Goal: Contribute content

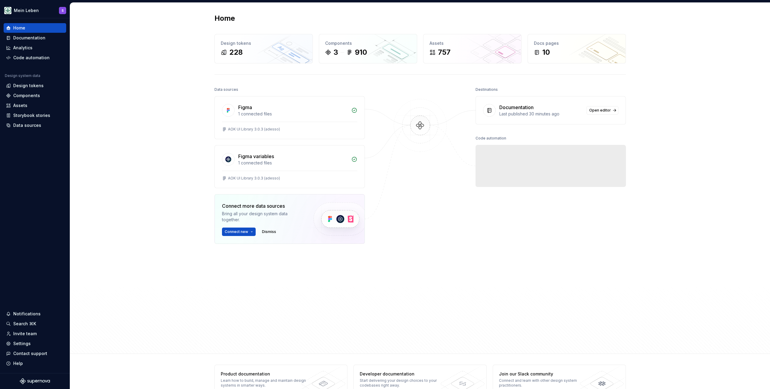
click at [149, 119] on div "Home Design tokens 228 Components 3 910 Assets 757 Docs pages 10 Data sources F…" at bounding box center [420, 178] width 700 height 351
click at [40, 60] on div "Code automation" at bounding box center [31, 58] width 36 height 6
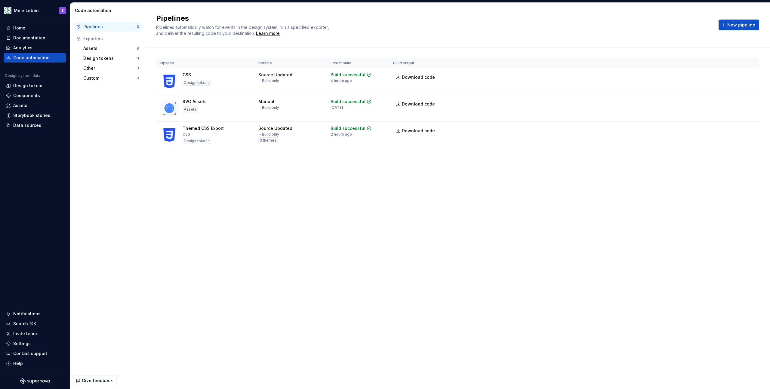
click at [493, 190] on div "Pipelines Pipelines automatically watch for events in the design system, run a …" at bounding box center [457, 196] width 625 height 386
click at [749, 129] on html "Mein Leben S Home Documentation Analytics Code automation Design system data De…" at bounding box center [385, 194] width 770 height 389
click at [747, 142] on div "Edit pipeline" at bounding box center [742, 143] width 51 height 6
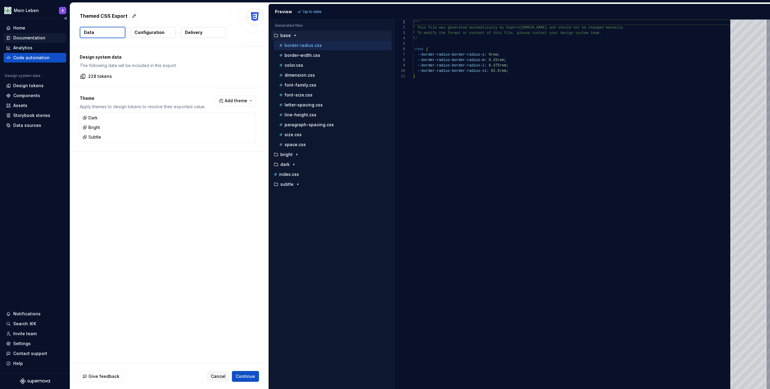
click at [28, 36] on div "Documentation" at bounding box center [29, 38] width 32 height 6
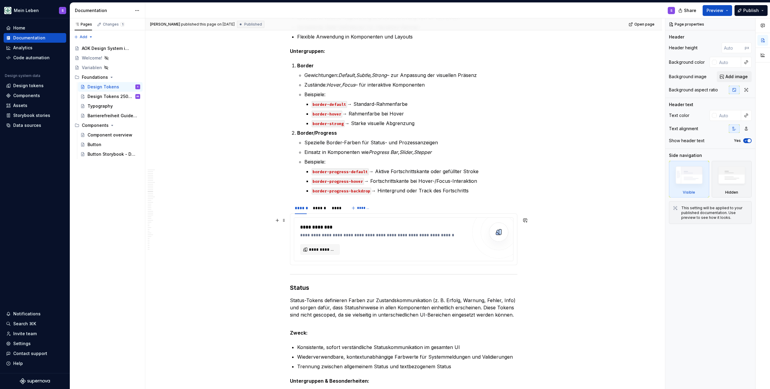
scroll to position [2002, 0]
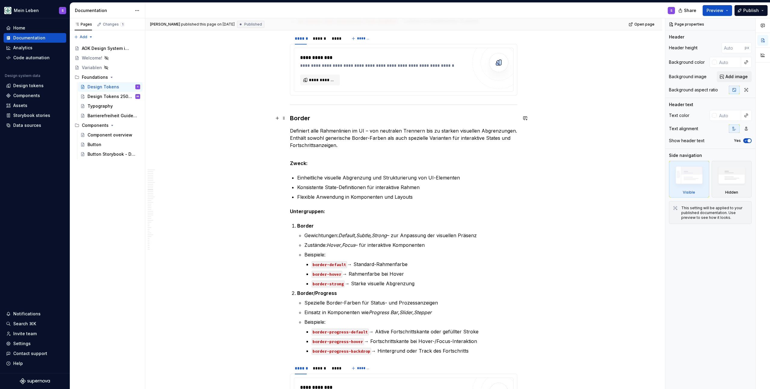
click at [302, 118] on h3 "Border" at bounding box center [403, 118] width 227 height 8
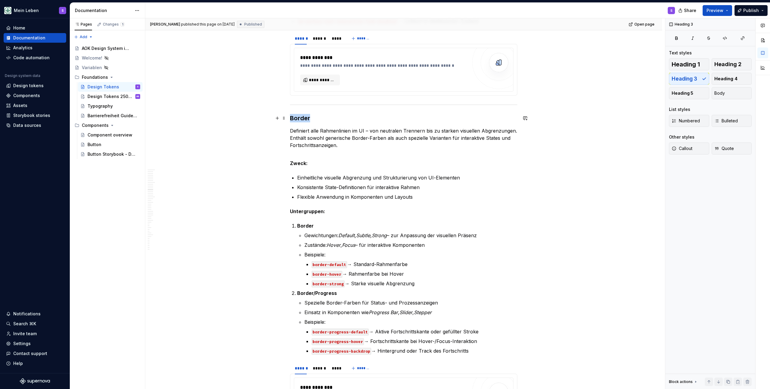
click at [302, 118] on h3 "Border" at bounding box center [403, 118] width 227 height 8
copy h3 "Border"
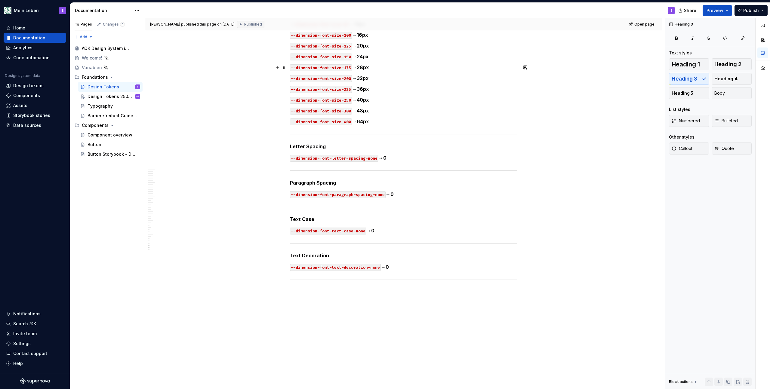
scroll to position [6627, 0]
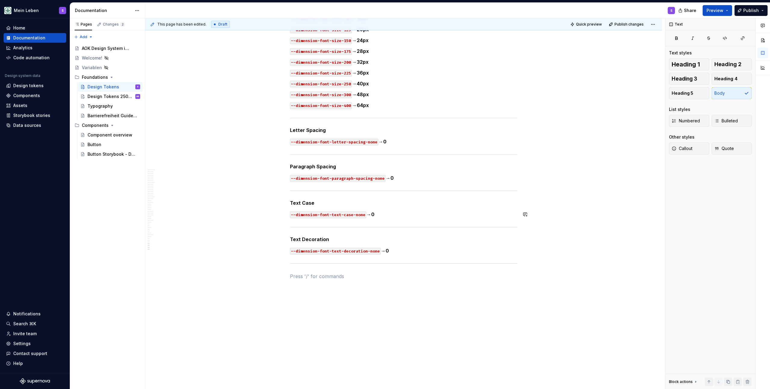
type textarea "*"
drag, startPoint x: 308, startPoint y: 276, endPoint x: 288, endPoint y: 276, distance: 19.9
click at [729, 65] on span "Heading 2" at bounding box center [727, 64] width 27 height 6
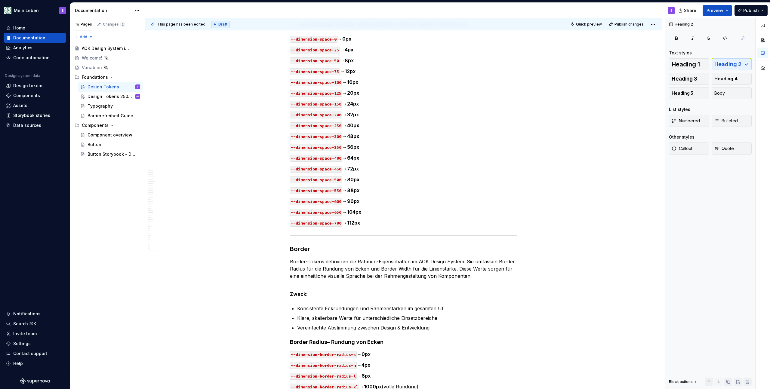
scroll to position [5069, 0]
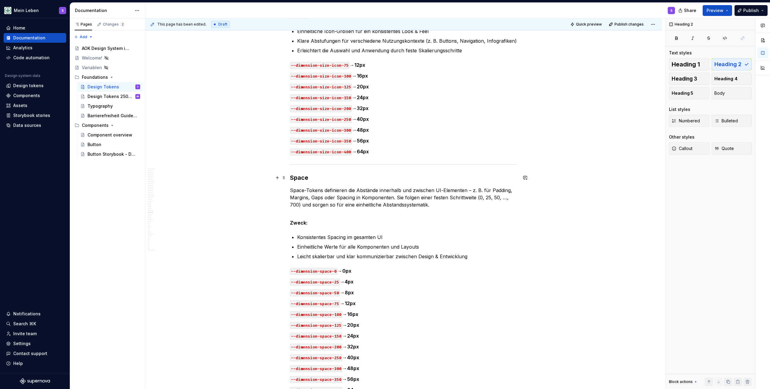
click at [299, 176] on h3 "Space" at bounding box center [403, 177] width 227 height 8
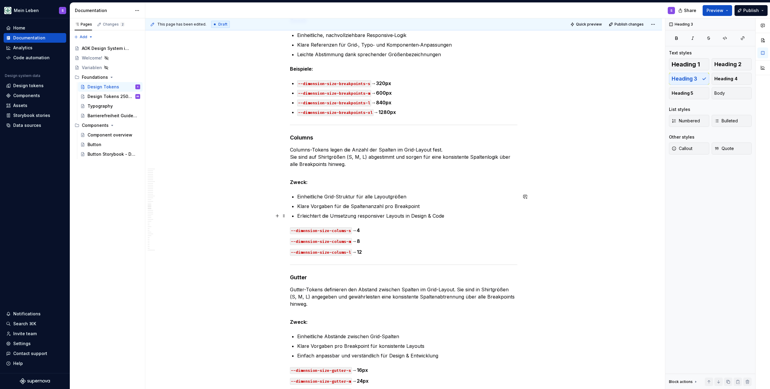
scroll to position [4347, 0]
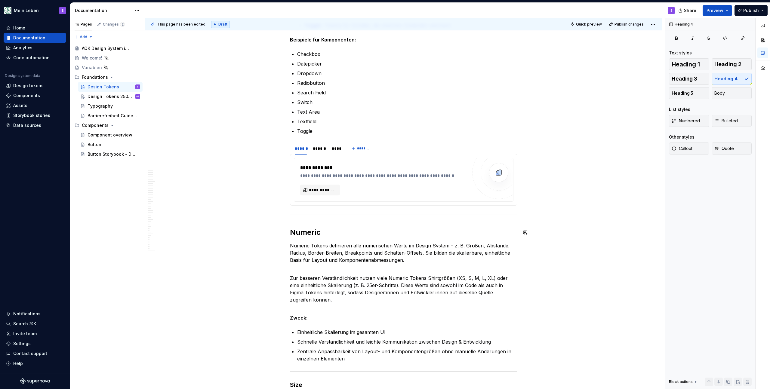
scroll to position [3404, 0]
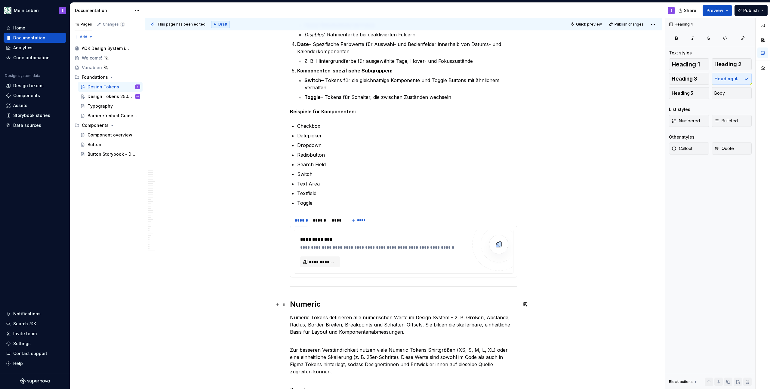
click at [307, 304] on h2 "Numeric" at bounding box center [403, 304] width 227 height 10
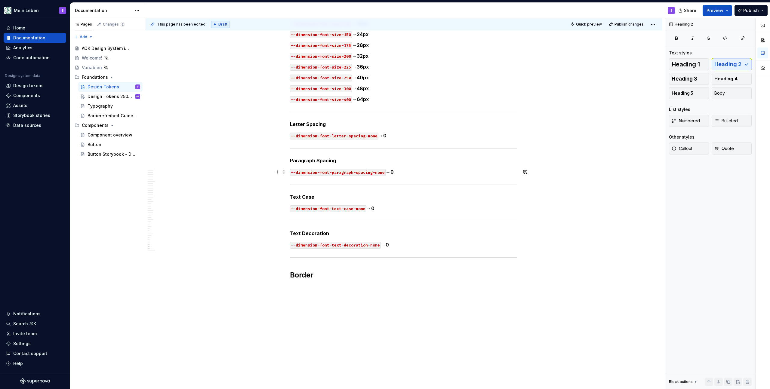
scroll to position [6648, 0]
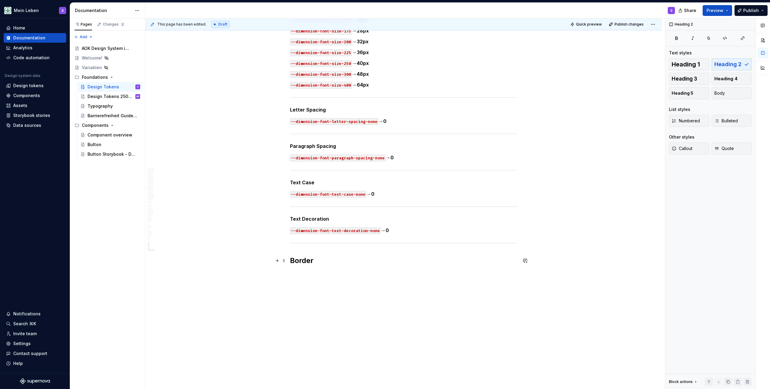
click at [302, 262] on h2 "Border" at bounding box center [403, 261] width 227 height 10
click at [304, 219] on h5 "Text Decoration" at bounding box center [403, 219] width 227 height 6
drag, startPoint x: 304, startPoint y: 274, endPoint x: 290, endPoint y: 274, distance: 14.7
click at [290, 274] on p "Die" at bounding box center [403, 273] width 227 height 7
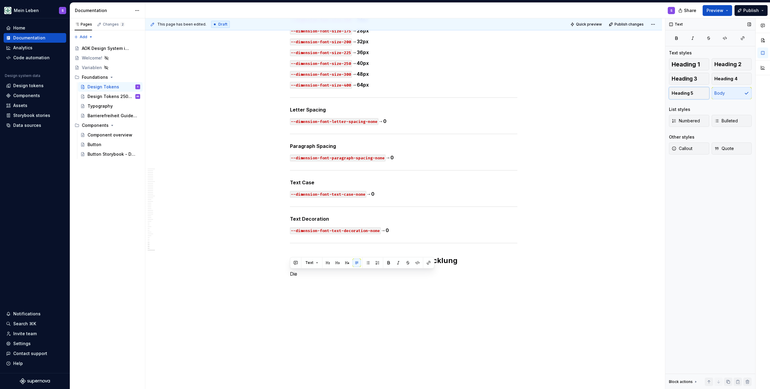
click at [686, 92] on span "Heading 5" at bounding box center [682, 93] width 22 height 6
click at [301, 275] on h5 "Die" at bounding box center [403, 273] width 227 height 6
drag, startPoint x: 305, startPoint y: 272, endPoint x: 289, endPoint y: 273, distance: 16.0
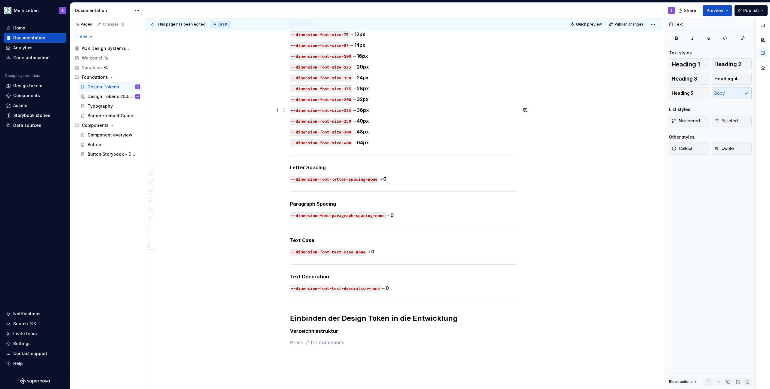
scroll to position [6671, 0]
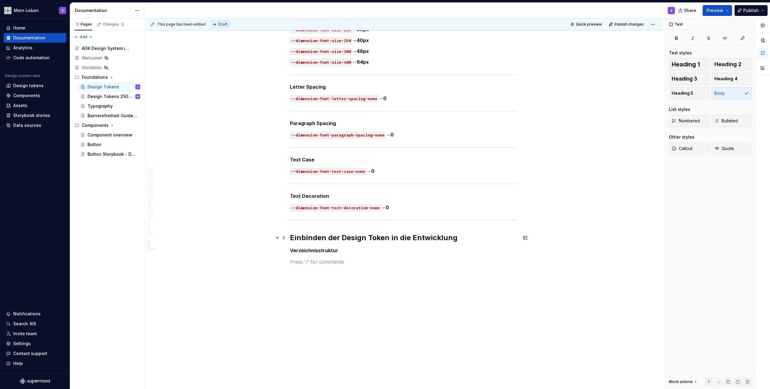
click at [471, 238] on h2 "Einbinden der Design Token in die Entwicklung" at bounding box center [403, 238] width 227 height 10
drag, startPoint x: 345, startPoint y: 251, endPoint x: 290, endPoint y: 252, distance: 55.0
click at [290, 252] on p "Damit die Design Token" at bounding box center [403, 250] width 227 height 7
click at [357, 250] on h5 "Verzeichnisstruktur" at bounding box center [403, 250] width 227 height 6
click at [322, 262] on p at bounding box center [403, 261] width 227 height 7
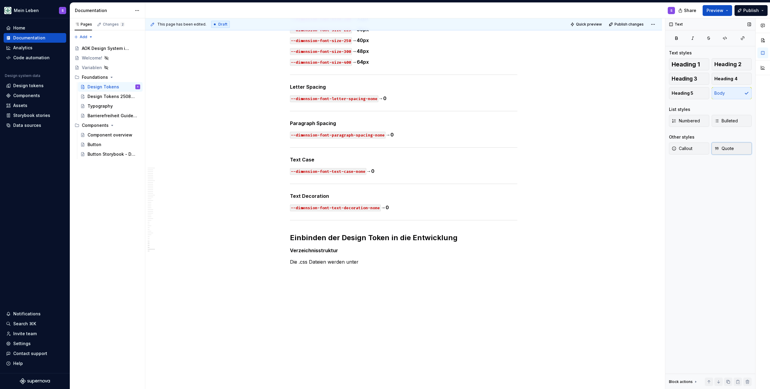
click at [731, 152] on button "Quote" at bounding box center [731, 149] width 40 height 12
click at [732, 150] on div "Callout Quote" at bounding box center [710, 149] width 83 height 12
click at [733, 149] on div "Callout Quote" at bounding box center [710, 149] width 83 height 12
click at [734, 94] on button "Body" at bounding box center [731, 93] width 40 height 12
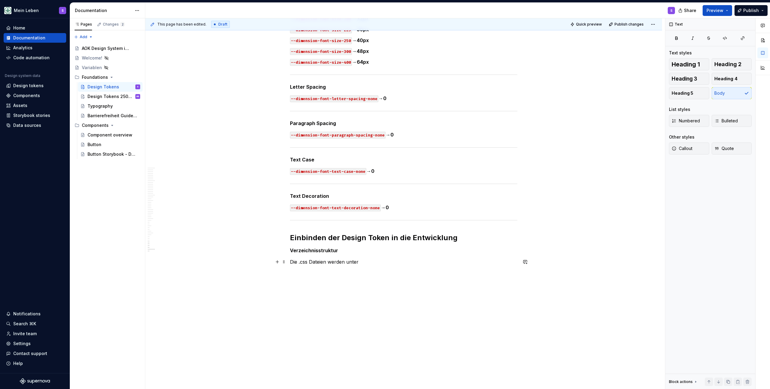
click at [392, 263] on p "Die .css Dateien werden unter" at bounding box center [403, 261] width 227 height 7
drag, startPoint x: 411, startPoint y: 262, endPoint x: 360, endPoint y: 263, distance: 51.7
click at [360, 263] on p "Die .css Dateien werden unter libs/ui-components/lib/ abgelegt." at bounding box center [403, 261] width 227 height 7
click at [468, 250] on button "button" at bounding box center [467, 251] width 8 height 8
click at [488, 252] on button "button" at bounding box center [487, 251] width 8 height 8
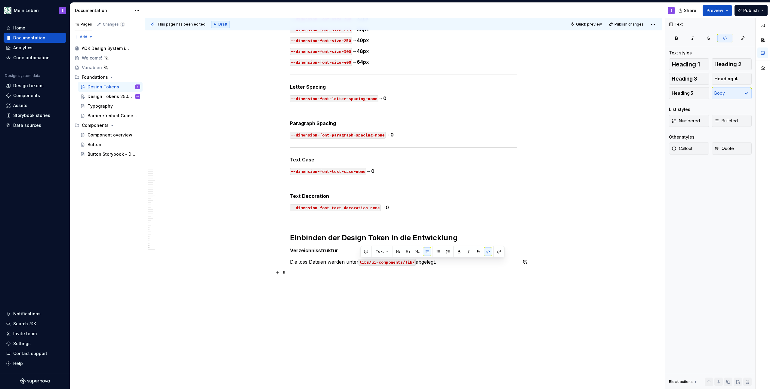
click at [426, 300] on div "This page has been edited. Draft Quick preview Publish changes Design Tokens Ed…" at bounding box center [405, 203] width 520 height 371
click at [401, 274] on p at bounding box center [403, 272] width 227 height 7
click at [405, 261] on code "libs/ui-components/lib/" at bounding box center [386, 262] width 57 height 7
click at [447, 261] on p "Die .css Dateien werden unter libs/ui-components/lib/ abgelegt." at bounding box center [403, 261] width 227 height 7
drag, startPoint x: 495, startPoint y: 262, endPoint x: 473, endPoint y: 262, distance: 21.4
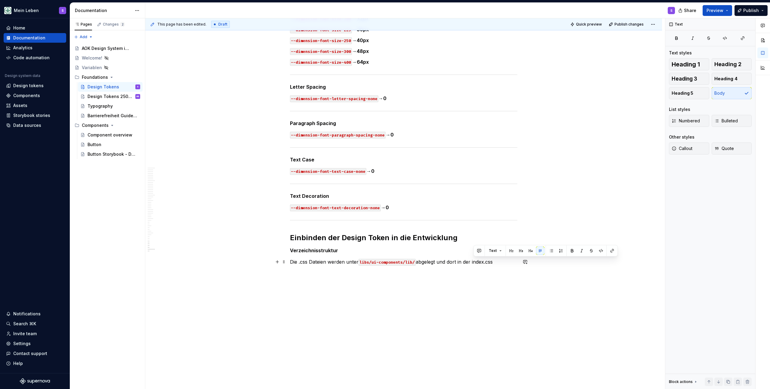
click at [473, 262] on p "Die .css Dateien werden unter libs/ui-components/lib/ abgelegt und dort in der …" at bounding box center [403, 261] width 227 height 7
click at [598, 250] on button "button" at bounding box center [601, 251] width 8 height 8
click at [514, 262] on p "Die .css Dateien werden unter libs/ui-components/lib/ abgelegt und dort in der …" at bounding box center [403, 261] width 227 height 7
click at [377, 265] on p "Die .css Dateien werden unter libs/ui-components/lib/ abgelegt und dort in der …" at bounding box center [403, 261] width 227 height 7
click at [312, 265] on p "Die .css Dateien werden unter libs/ui-components/lib/ abgelegt und dort in der …" at bounding box center [403, 261] width 227 height 7
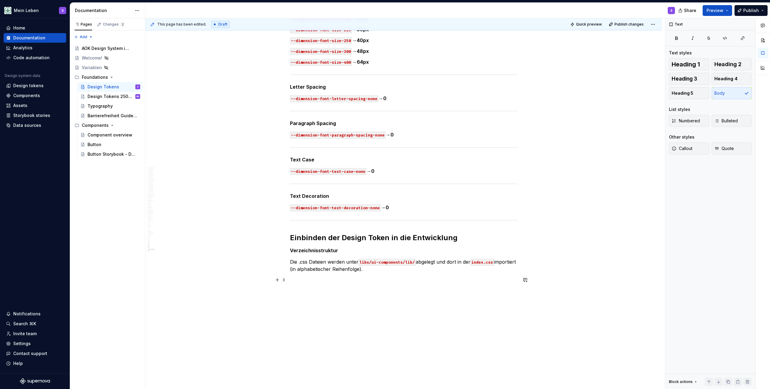
click at [375, 278] on p at bounding box center [403, 279] width 227 height 7
click at [689, 93] on span "Heading 5" at bounding box center [682, 93] width 22 height 6
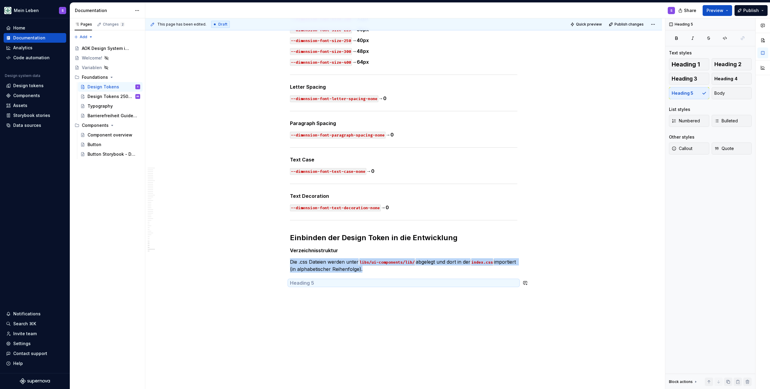
type textarea "*"
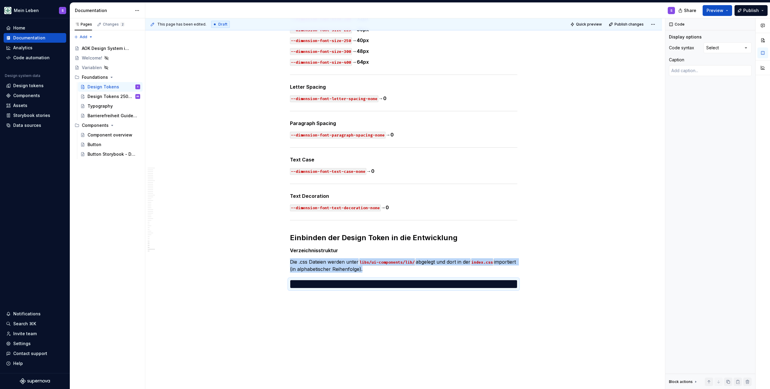
type textarea "*********"
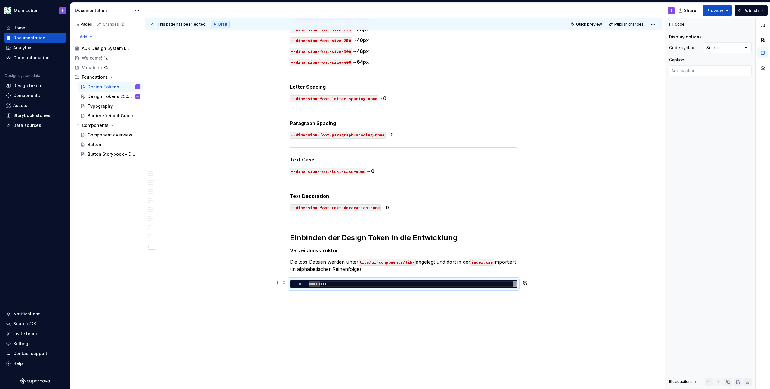
click at [342, 284] on div "*********" at bounding box center [413, 283] width 208 height 5
drag, startPoint x: 353, startPoint y: 284, endPoint x: 284, endPoint y: 286, distance: 69.8
click at [309, 286] on div "*********" at bounding box center [413, 283] width 208 height 5
type textarea "*"
click at [541, 298] on div "This page has been edited. Draft Quick preview Publish changes Design Tokens Ed…" at bounding box center [405, 203] width 520 height 371
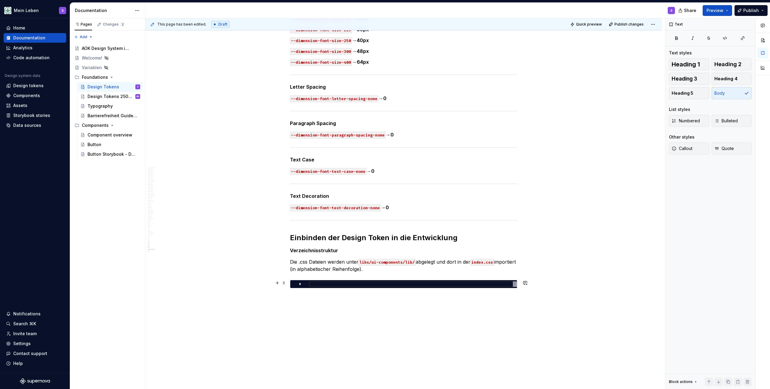
click at [437, 288] on div "*" at bounding box center [403, 284] width 227 height 8
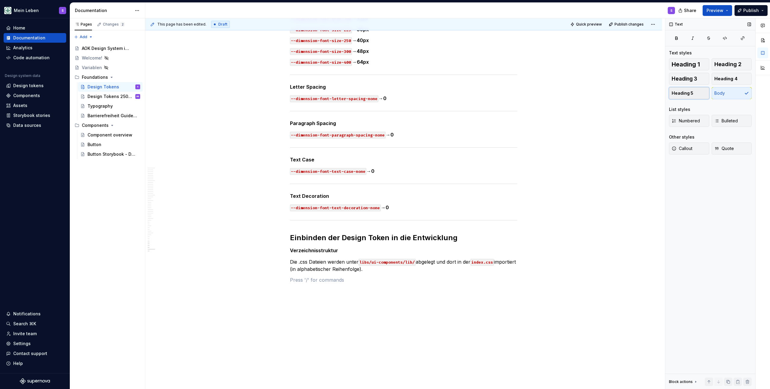
click at [694, 94] on button "Heading 5" at bounding box center [689, 93] width 40 height 12
click at [323, 282] on h5 at bounding box center [403, 283] width 227 height 6
click at [385, 236] on h2 "Einbinden der Design Token in die Entwicklung" at bounding box center [403, 238] width 227 height 10
click at [386, 237] on h2 "Einbinden der Design Token in die Entwicklung" at bounding box center [403, 238] width 227 height 10
click at [352, 286] on h5 "Aufbau der Tokens in" at bounding box center [403, 283] width 227 height 6
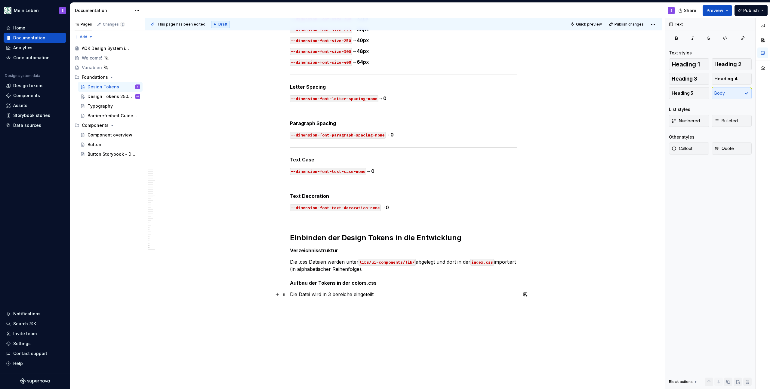
click at [334, 295] on p "Die Datei wird in 3 bereiche eingeteilt" at bounding box center [403, 294] width 227 height 7
click at [386, 291] on p "Die Datei wird in 3 Bereiche eingeteilt" at bounding box center [403, 294] width 227 height 7
click at [700, 121] on button "Numbered" at bounding box center [689, 121] width 40 height 12
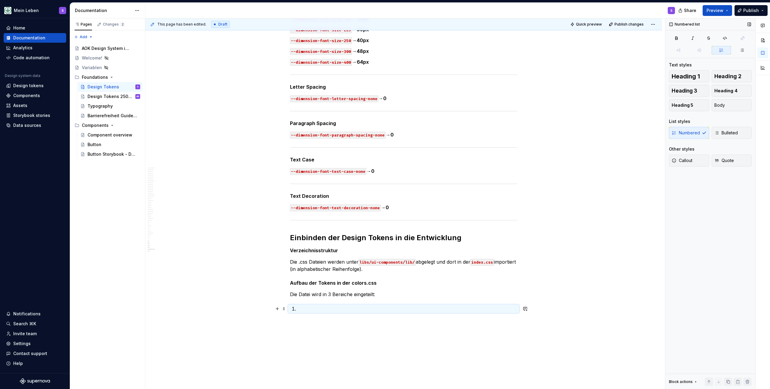
click at [332, 308] on p at bounding box center [407, 308] width 220 height 7
click at [386, 307] on p "Color Variablen und zuweisung" at bounding box center [407, 308] width 220 height 7
click at [345, 310] on p "Color Variablen und zuweisung" at bounding box center [407, 308] width 220 height 7
click at [375, 307] on p "Color Variablen und Zuweisung" at bounding box center [407, 308] width 220 height 7
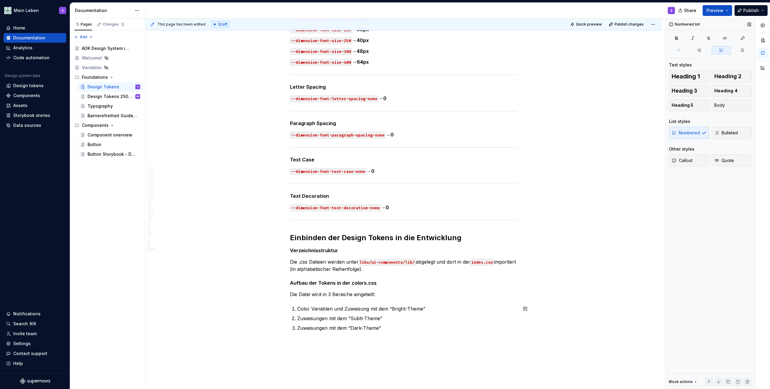
click at [394, 326] on p "Zuweisungen mit dem “Dark-Theme”" at bounding box center [407, 327] width 220 height 7
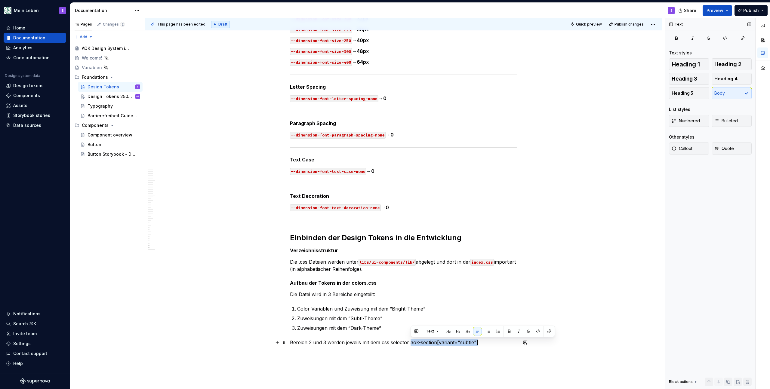
drag, startPoint x: 413, startPoint y: 343, endPoint x: 480, endPoint y: 342, distance: 66.2
click at [480, 342] on p "Bereich 2 und 3 werden jeweils mit dem css selector aok-section[variant="subtle…" at bounding box center [403, 342] width 227 height 7
click at [536, 332] on button "button" at bounding box center [538, 331] width 8 height 8
click at [528, 295] on button "button" at bounding box center [525, 294] width 8 height 8
click at [465, 360] on div "This page has been edited. Draft Quick preview Publish changes Design Tokens Ed…" at bounding box center [405, 203] width 520 height 371
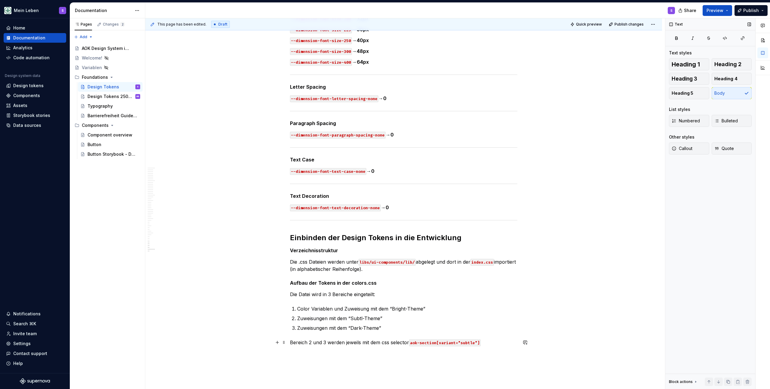
click at [468, 342] on code "aok-section[variant="subtle"]" at bounding box center [445, 342] width 72 height 7
click at [485, 342] on p "Bereich 2 und 3 werden jeweils mit dem css selector aok-section[variant="subtle…" at bounding box center [403, 342] width 227 height 7
drag, startPoint x: 496, startPoint y: 342, endPoint x: 503, endPoint y: 354, distance: 14.3
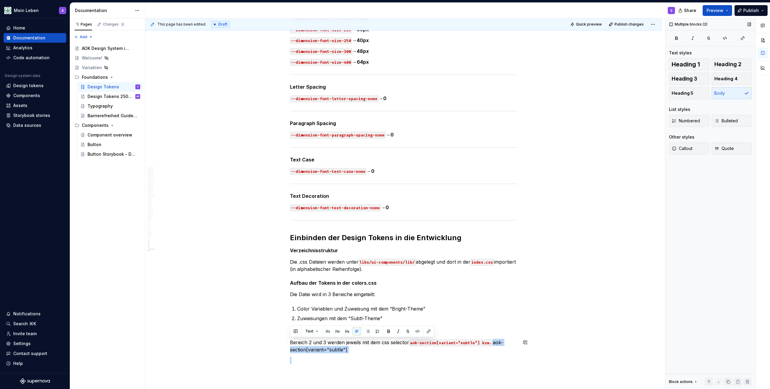
click at [416, 331] on button "button" at bounding box center [417, 331] width 8 height 8
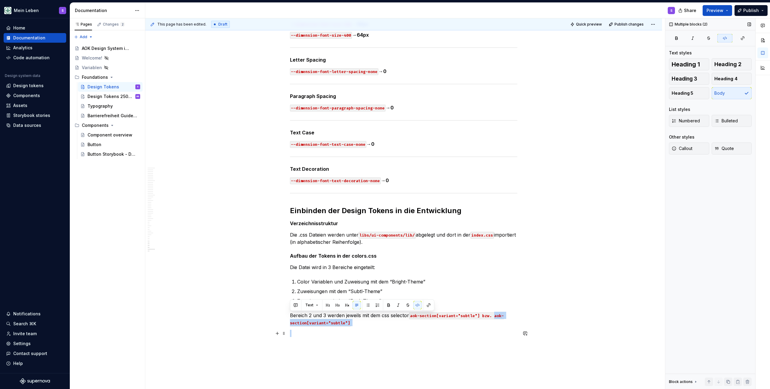
click at [445, 333] on p at bounding box center [403, 333] width 227 height 7
click at [336, 322] on code "aok-section[variant="subtle"] bzw. aok-section[variant="subtle"]" at bounding box center [397, 319] width 214 height 14
click at [469, 315] on code "aok-section[variant="subtle"] bzw. aok-section[variant="subtle"]" at bounding box center [397, 319] width 214 height 14
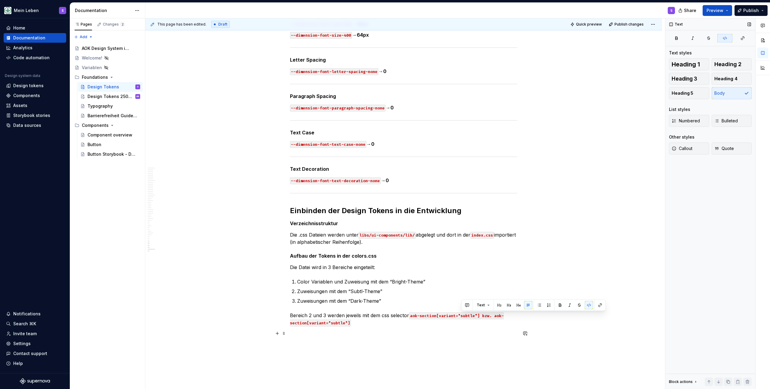
click at [449, 334] on p at bounding box center [403, 333] width 227 height 7
click at [336, 324] on code "aok-section[variant="subtle"] bzw. aok-section[variant="subtle"]" at bounding box center [397, 319] width 214 height 14
drag, startPoint x: 465, startPoint y: 339, endPoint x: 480, endPoint y: 330, distance: 18.3
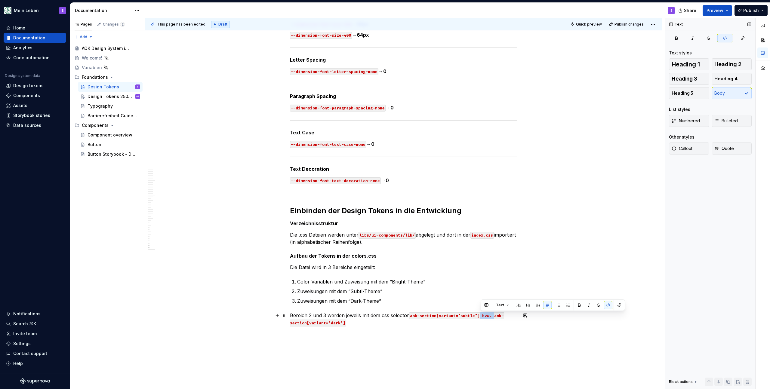
drag, startPoint x: 494, startPoint y: 316, endPoint x: 481, endPoint y: 318, distance: 13.4
click at [481, 318] on code "aok-section[variant="subtle"] bzw. aok-section[variant="dark"]" at bounding box center [397, 319] width 214 height 14
click at [606, 305] on button "button" at bounding box center [608, 305] width 8 height 8
click at [483, 315] on p "Bereich 2 und 3 werden jeweils mit dem css selector aok-section[variant="subtle…" at bounding box center [403, 319] width 227 height 14
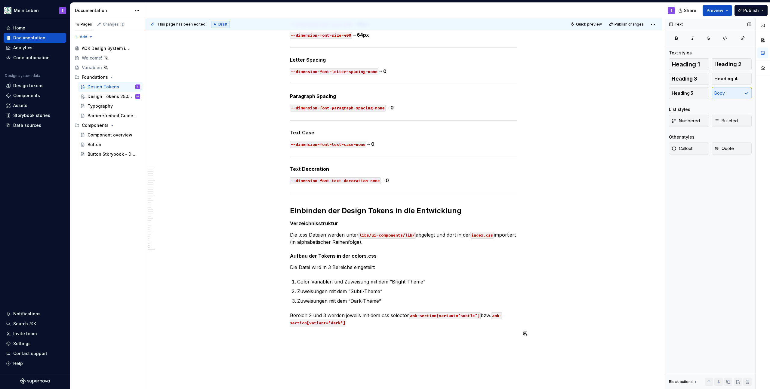
click at [380, 323] on p "Bereich 2 und 3 werden jeweils mit dem css selector aok-section[variant="subtle…" at bounding box center [403, 319] width 227 height 14
click at [356, 323] on p "Bereich 2 und 3 werden jeweils mit dem css selector aok-section[variant="subtle…" at bounding box center [403, 319] width 227 height 14
drag, startPoint x: 376, startPoint y: 323, endPoint x: 347, endPoint y: 323, distance: 28.9
click at [347, 323] on code "aok-section[variant="dark"] eingeleitet." at bounding box center [396, 319] width 212 height 14
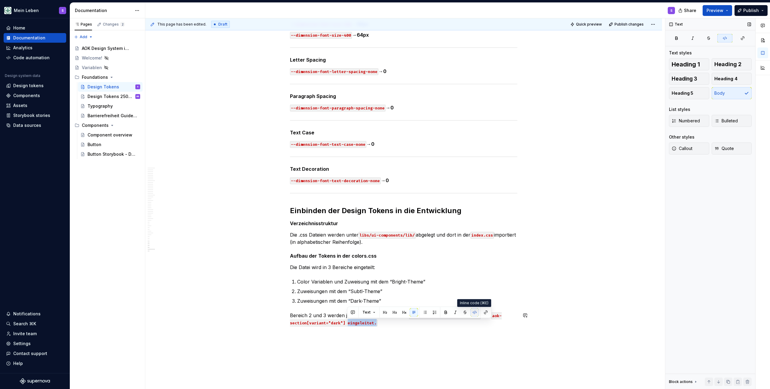
click at [475, 311] on button "button" at bounding box center [474, 312] width 8 height 8
drag, startPoint x: 385, startPoint y: 337, endPoint x: 379, endPoint y: 334, distance: 6.6
click at [345, 324] on p "Bereich 2 und 3 werden jeweils mit dem css selector aok-section[variant="subtle…" at bounding box center [403, 319] width 227 height 14
click at [471, 312] on button "button" at bounding box center [472, 312] width 8 height 8
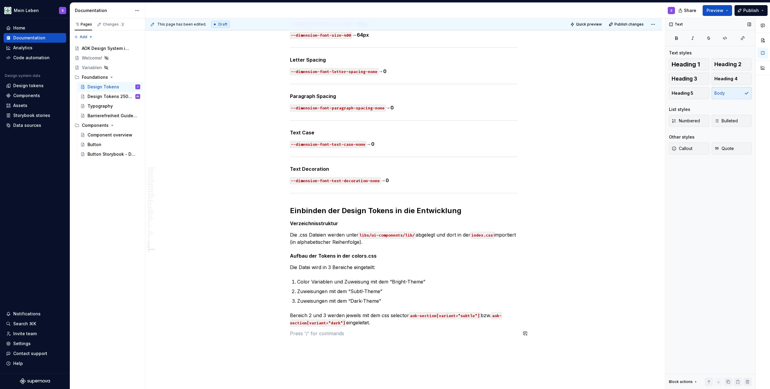
click at [350, 333] on p "Da alle UI-Komponenten eine AOK-Section" at bounding box center [403, 333] width 227 height 7
click at [400, 334] on p "Da alle UI-Komponenten auf AOK-Section" at bounding box center [403, 333] width 227 height 7
drag, startPoint x: 339, startPoint y: 340, endPoint x: 310, endPoint y: 342, distance: 29.2
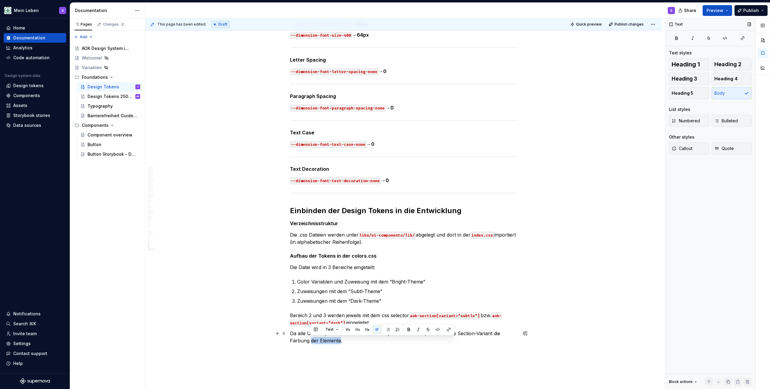
click at [310, 342] on p "Da alle UI-Komponenten auf AOK-Section platziert werden, bestimmt die Section-V…" at bounding box center [403, 337] width 227 height 14
click at [392, 322] on p "Bereich 2 und 3 werden jeweils mit dem css selector aok-section[variant="subtle…" at bounding box center [403, 319] width 227 height 14
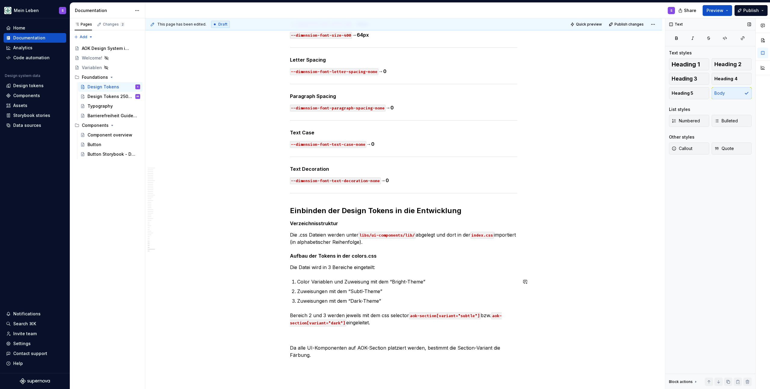
scroll to position [6791, 0]
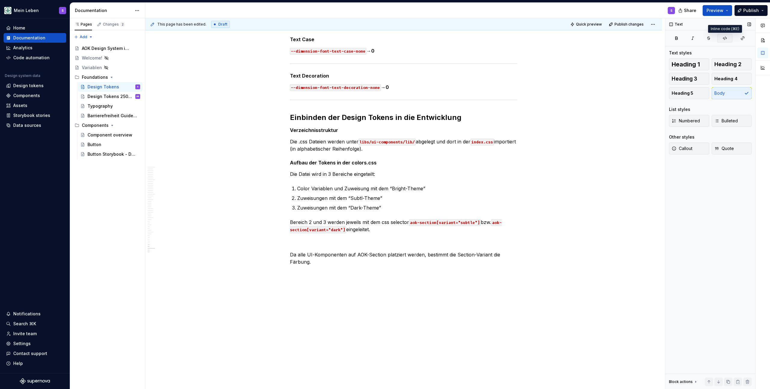
click at [723, 38] on icon "button" at bounding box center [724, 38] width 5 height 5
click at [333, 242] on p "Bereich 2 und 3 werden jeweils mit dem css selector aok-section[variant="subtle…" at bounding box center [403, 233] width 227 height 29
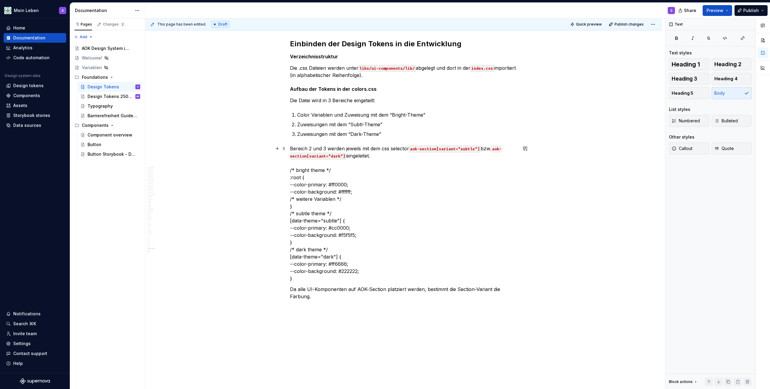
scroll to position [6899, 0]
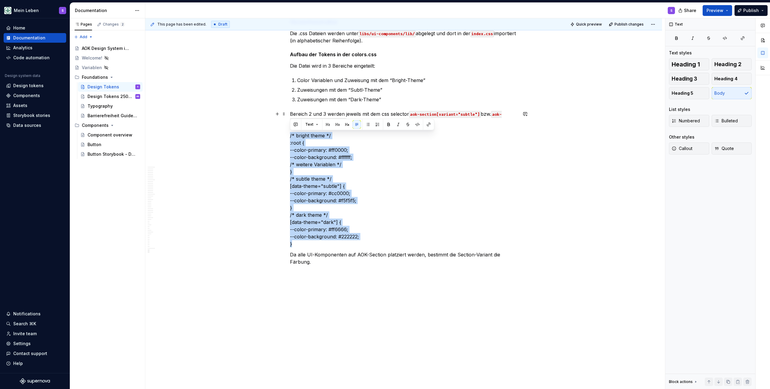
drag, startPoint x: 294, startPoint y: 242, endPoint x: 281, endPoint y: 137, distance: 106.1
click at [416, 123] on button "button" at bounding box center [417, 124] width 8 height 8
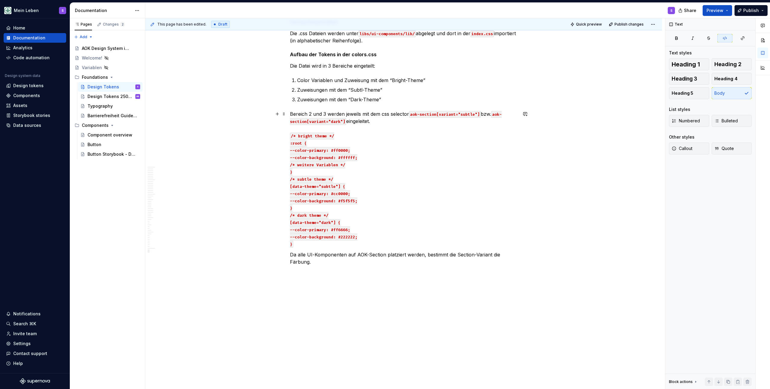
click at [457, 156] on p "Bereich 2 und 3 werden jeweils mit dem css selector aok-section[variant="subtle…" at bounding box center [403, 178] width 227 height 137
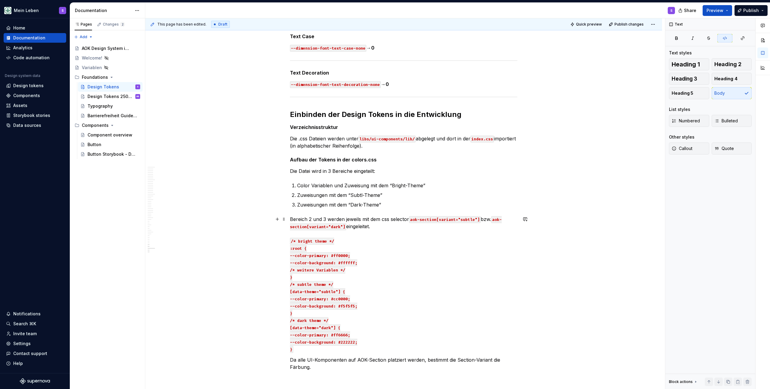
scroll to position [6797, 0]
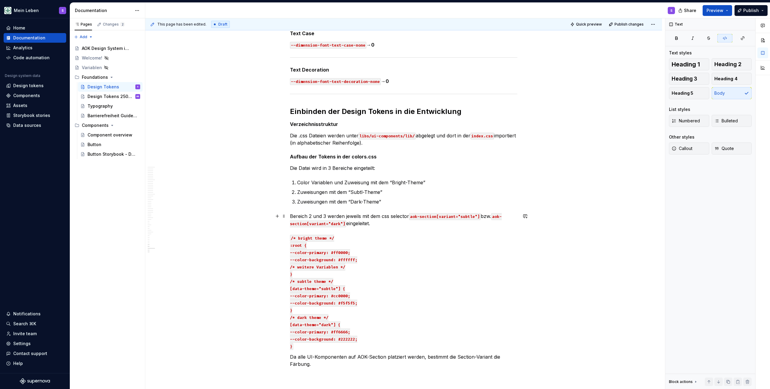
click at [378, 227] on p "Bereich 2 und 3 werden jeweils mit dem css selector aok-section[variant="subtle…" at bounding box center [403, 281] width 227 height 137
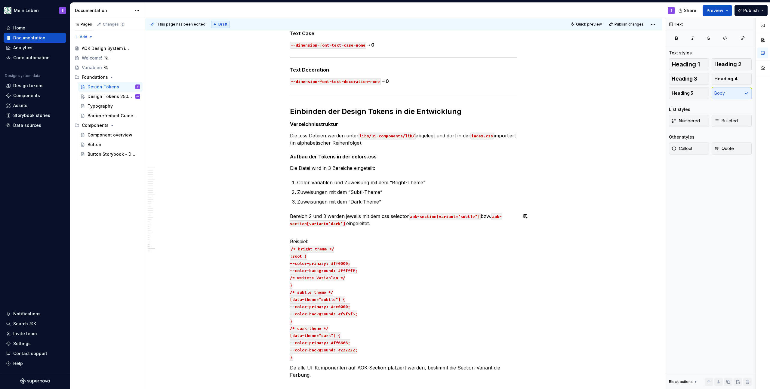
click at [381, 238] on p "Beispiel: /* bright theme */ :root { --color-primary: #ff0000; --color-backgrou…" at bounding box center [403, 299] width 227 height 123
drag, startPoint x: 315, startPoint y: 245, endPoint x: 288, endPoint y: 244, distance: 26.8
click at [316, 231] on button "Text" at bounding box center [311, 230] width 18 height 8
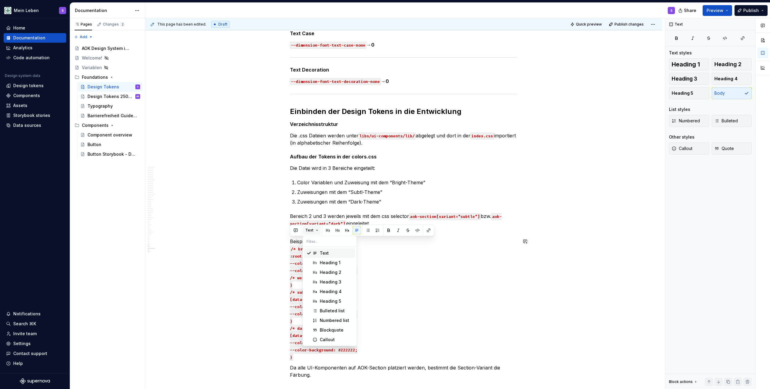
click at [317, 231] on button "Text" at bounding box center [311, 230] width 18 height 8
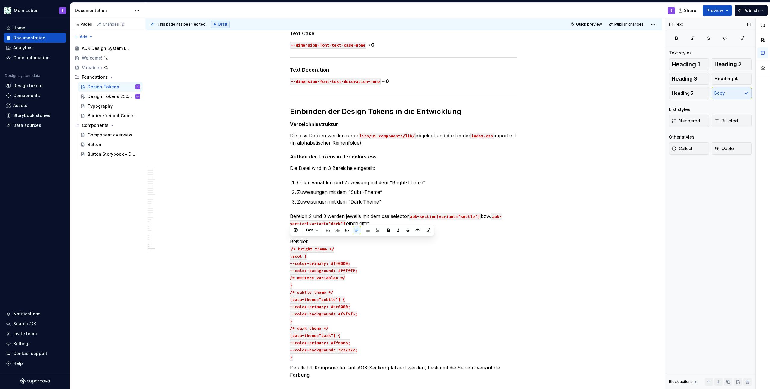
click at [704, 223] on div "Text Text styles Heading 1 Heading 2 Heading 3 Heading 4 Heading 5 Body List st…" at bounding box center [710, 203] width 90 height 371
click at [297, 239] on p "Beispiel: /* bright theme */ :root { --color-primary: #ff0000; --color-backgrou…" at bounding box center [403, 299] width 227 height 123
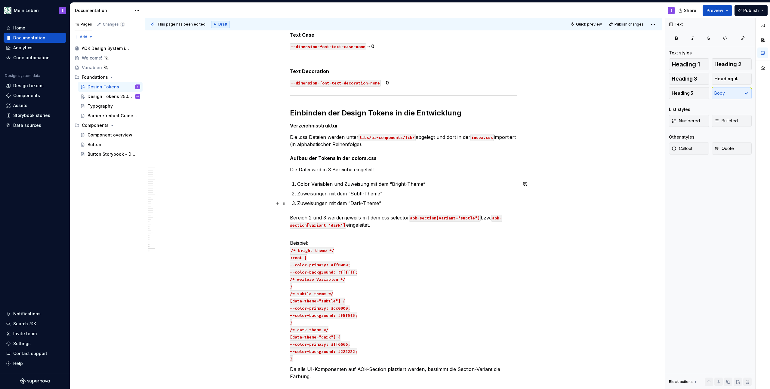
scroll to position [6768, 0]
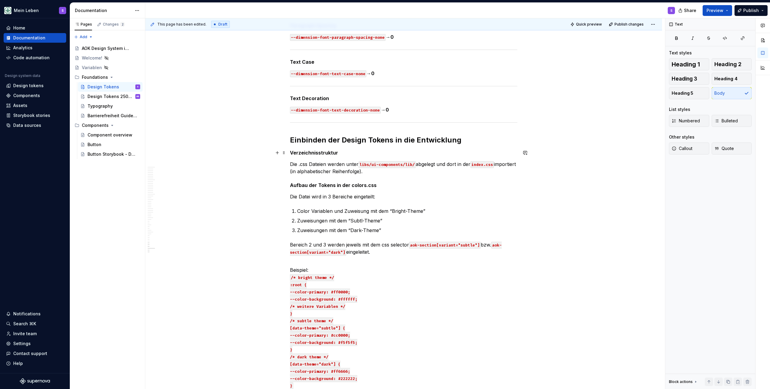
click at [308, 152] on h5 "Verzeichnisstruktur" at bounding box center [403, 153] width 227 height 6
click at [737, 78] on button "Heading 4" at bounding box center [731, 79] width 40 height 12
click at [337, 184] on h5 "Aufbau der Tokens in der colors.css" at bounding box center [403, 186] width 227 height 6
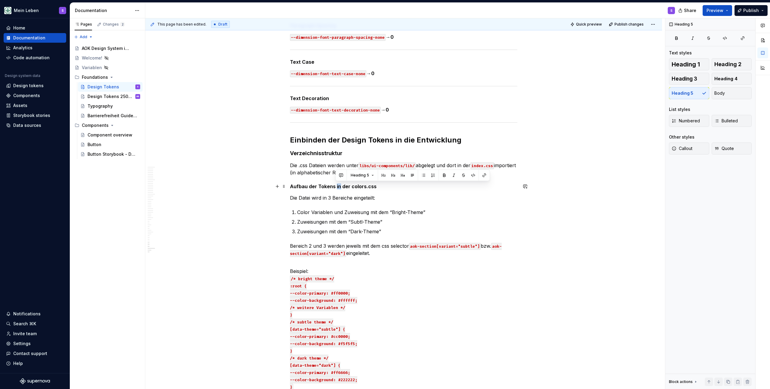
click at [337, 184] on h5 "Aufbau der Tokens in der colors.css" at bounding box center [403, 186] width 227 height 6
drag, startPoint x: 376, startPoint y: 187, endPoint x: 294, endPoint y: 189, distance: 82.1
click at [290, 189] on h5 "Aufbau der Tokens in der colors.css" at bounding box center [403, 186] width 227 height 6
click at [724, 77] on span "Heading 4" at bounding box center [725, 79] width 23 height 6
drag, startPoint x: 298, startPoint y: 271, endPoint x: 307, endPoint y: 271, distance: 9.0
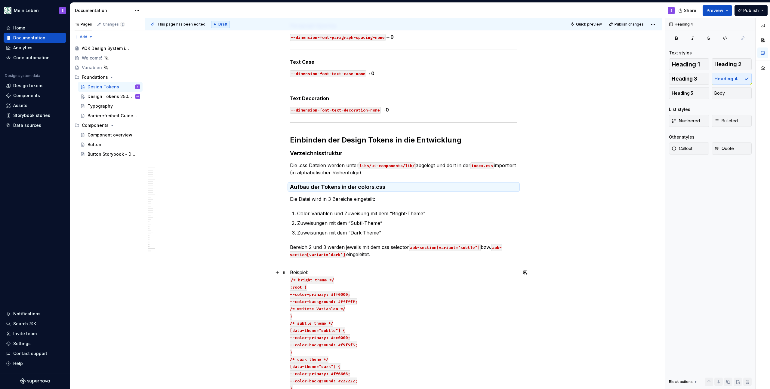
click at [298, 271] on p "Beispiel: /* bright theme */ :root { --color-primary: #ff0000; --color-backgrou…" at bounding box center [403, 330] width 227 height 123
drag, startPoint x: 310, startPoint y: 272, endPoint x: 287, endPoint y: 274, distance: 23.2
click at [687, 92] on span "Heading 5" at bounding box center [682, 93] width 22 height 6
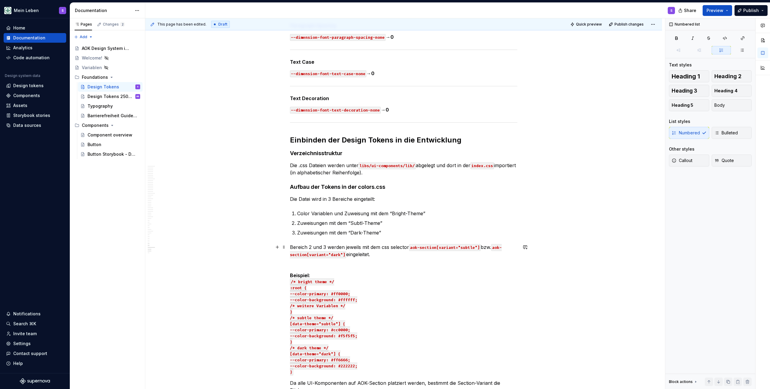
scroll to position [6885, 0]
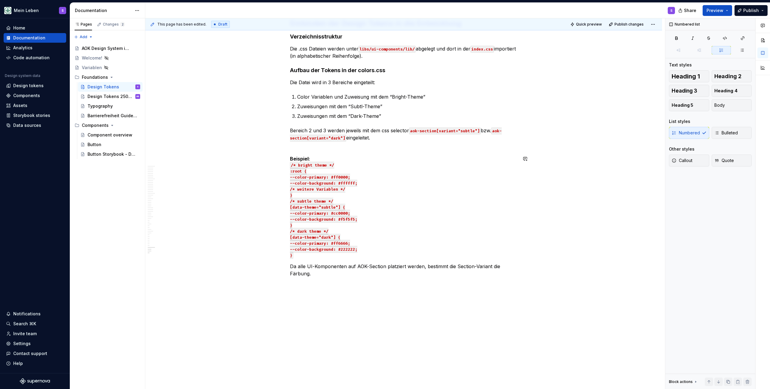
click at [316, 159] on h5 "Beispiel: /* bright theme */ :root { --color-primary: #ff0000; --color-backgrou…" at bounding box center [403, 207] width 227 height 102
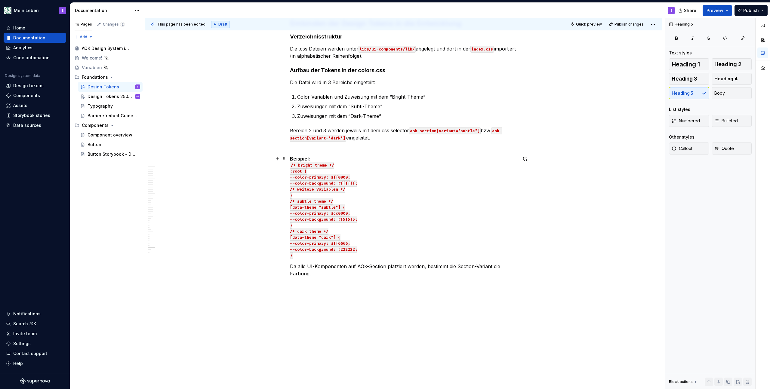
click at [394, 175] on h5 "Beispiel: /* bright theme */ :root { --color-primary: #ff0000; --color-backgrou…" at bounding box center [403, 207] width 227 height 102
click at [337, 164] on h5 "Beispiel: /* bright theme */ :root { --color-primary: #ff0000; --color-backgrou…" at bounding box center [403, 207] width 227 height 102
drag, startPoint x: 291, startPoint y: 164, endPoint x: 335, endPoint y: 164, distance: 43.9
click at [335, 164] on h5 "Beispiel: /* bright theme */ :root { --color-primary: #ff0000; --color-backgrou…" at bounding box center [403, 207] width 227 height 102
click at [297, 258] on h5 "Beispiel: :root { --color-primary: #ff0000; --color-background: #ffffff; /* wei…" at bounding box center [403, 207] width 227 height 102
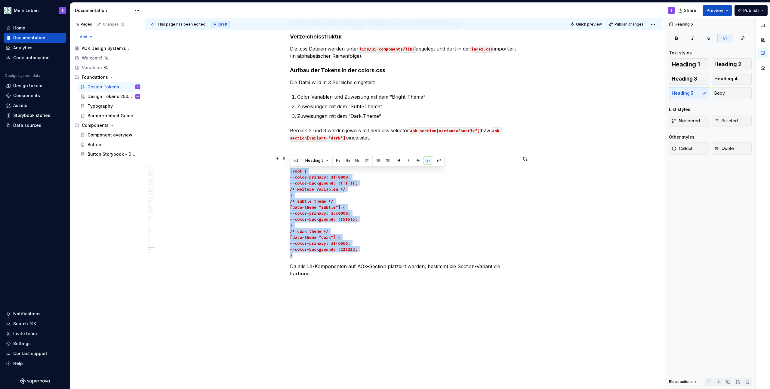
drag, startPoint x: 296, startPoint y: 256, endPoint x: 285, endPoint y: 168, distance: 87.9
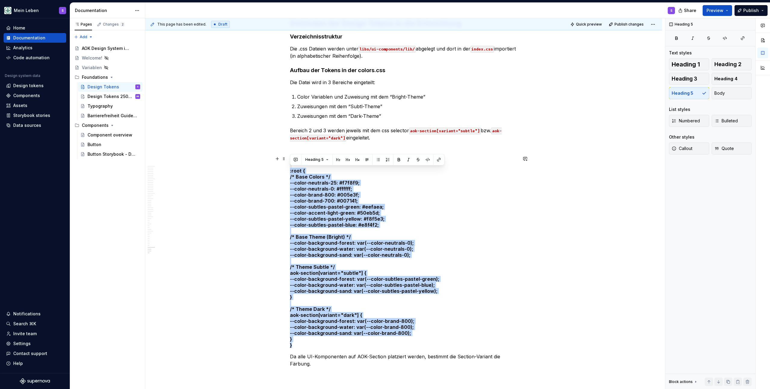
drag, startPoint x: 287, startPoint y: 334, endPoint x: 290, endPoint y: 172, distance: 162.1
click at [290, 172] on h5 "Beispiel: :root { /* Base Colors */ --color-neutrals-25: #f7f8f9; --color-neutr…" at bounding box center [403, 252] width 227 height 192
click at [423, 158] on button "button" at bounding box center [427, 159] width 8 height 8
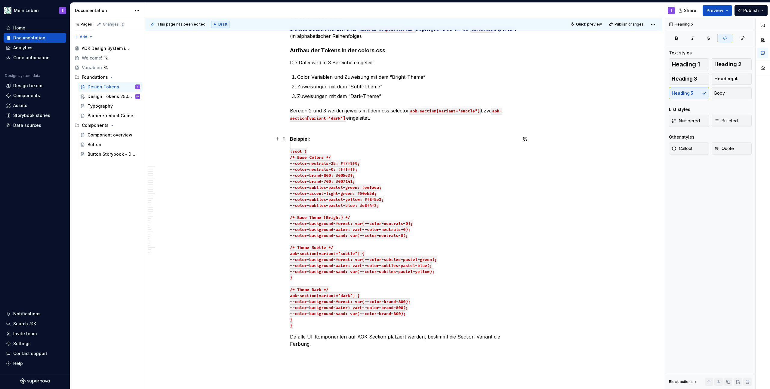
scroll to position [6913, 0]
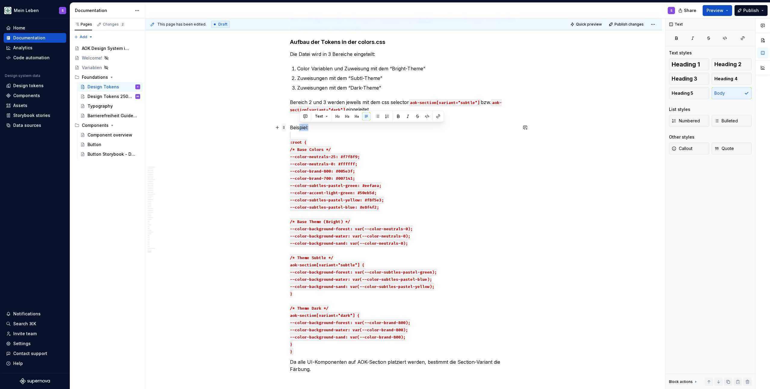
drag, startPoint x: 308, startPoint y: 130, endPoint x: 286, endPoint y: 126, distance: 23.1
click at [329, 130] on p "Beispiel: :root { /* Base Colors */ --color-neutrals-25: #f7f8f9; --color-neutr…" at bounding box center [403, 239] width 227 height 231
drag, startPoint x: 312, startPoint y: 127, endPoint x: 289, endPoint y: 127, distance: 23.2
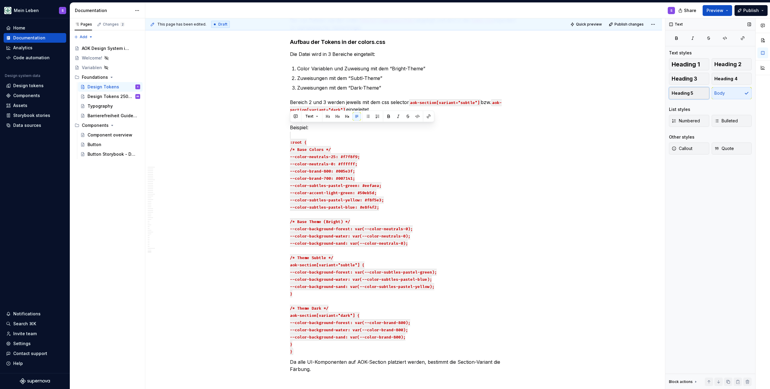
click at [680, 97] on button "Heading 5" at bounding box center [689, 93] width 40 height 12
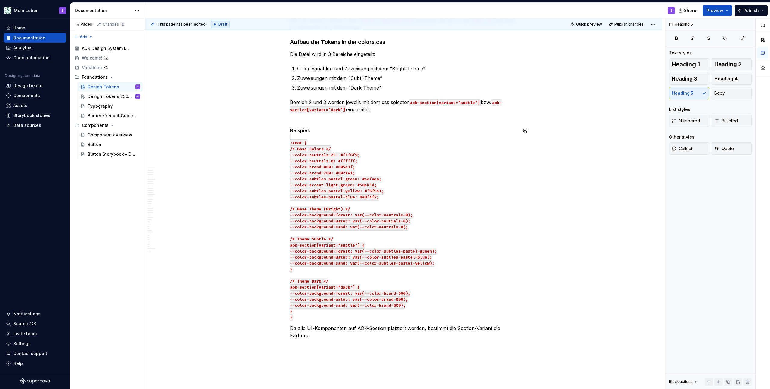
click at [303, 120] on p "Bereich 2 und 3 werden jeweils mit dem css selector aok-section[variant="subtle…" at bounding box center [403, 110] width 227 height 22
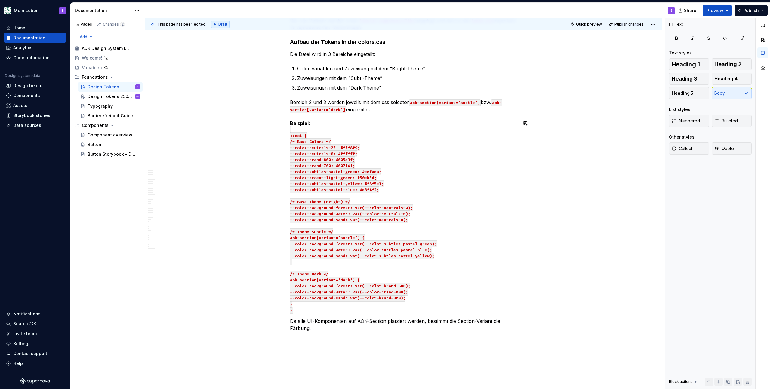
scroll to position [6912, 0]
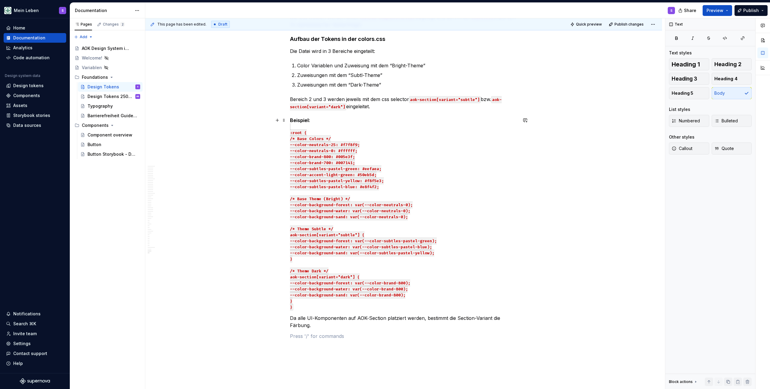
scroll to position [6943, 0]
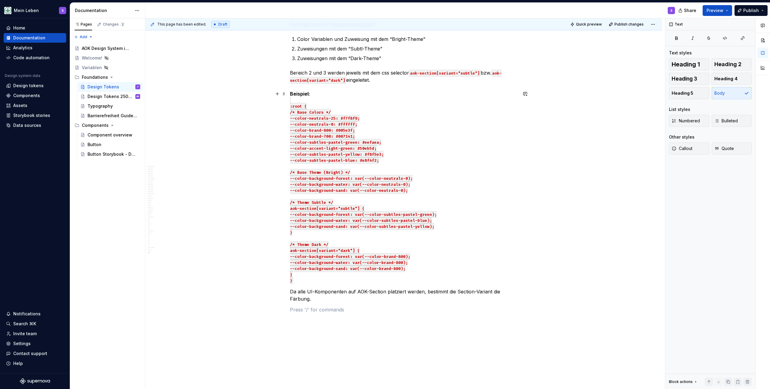
click at [401, 159] on h5 "Beispiel: :root { /* Base Colors */ --color-neutrals-25: #f7f8f9; --color-neutr…" at bounding box center [403, 187] width 227 height 192
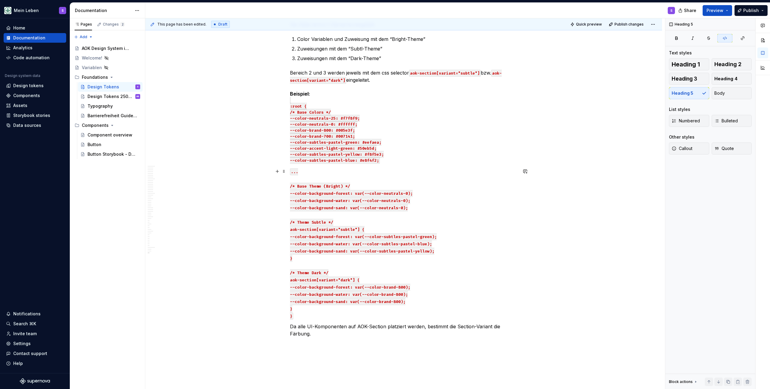
click at [388, 169] on p "... /* Base Theme (Bright) */ --color-background-forest: var(--color-neutrals-0…" at bounding box center [403, 244] width 227 height 152
click at [426, 205] on p "... /* Base Theme (Bright) */ --color-background-forest: var(--color-neutrals-0…" at bounding box center [403, 244] width 227 height 152
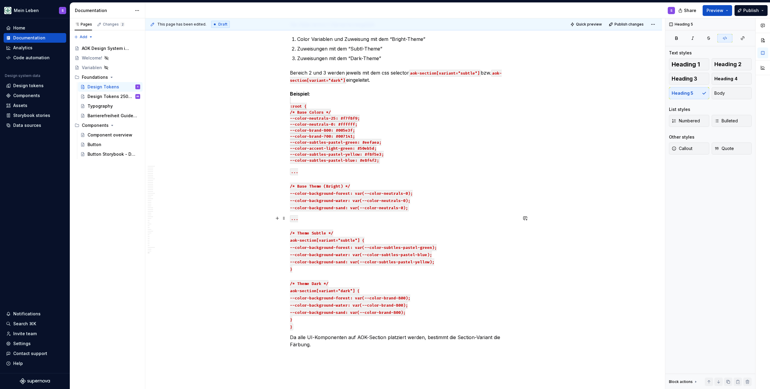
click at [458, 262] on p "... /* Theme Subtle */ aok-section[variant="subtle"] { --color-background-fores…" at bounding box center [403, 272] width 227 height 115
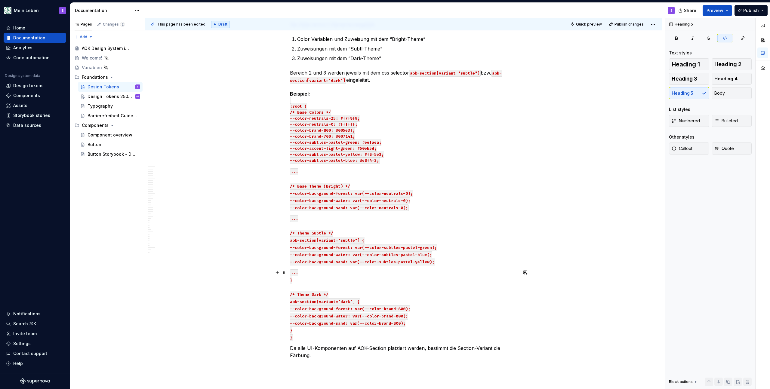
click at [428, 323] on p "... } /* Theme Dark */ aok-section[variant="dark"] { --color-background-forest:…" at bounding box center [403, 305] width 227 height 72
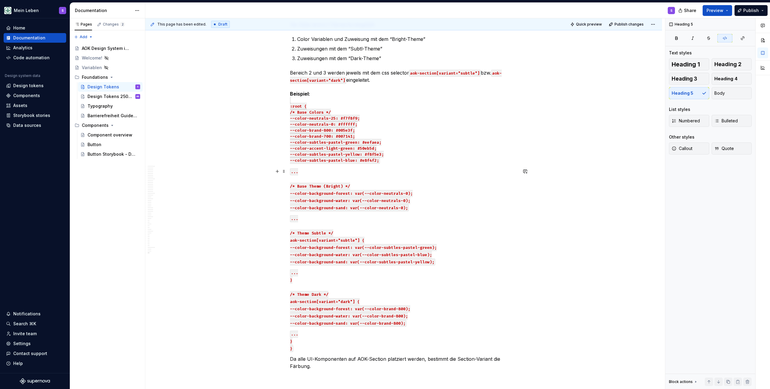
click at [294, 168] on code "... /* Base Theme (Bright) */ --color-background-forest: var(--color-neutrals-0…" at bounding box center [351, 189] width 123 height 43
drag, startPoint x: 290, startPoint y: 104, endPoint x: 405, endPoint y: 279, distance: 209.4
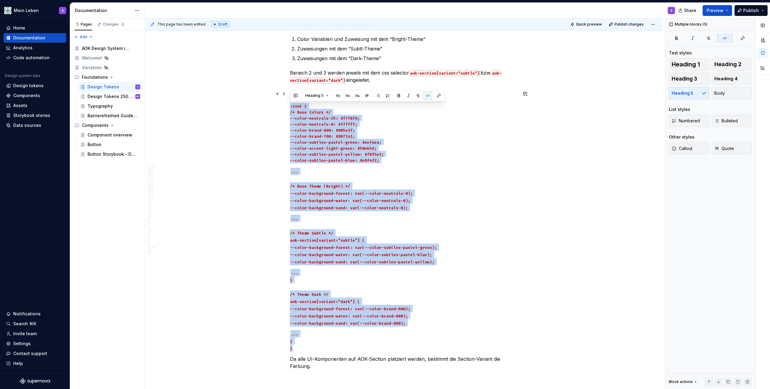
drag, startPoint x: 293, startPoint y: 346, endPoint x: 281, endPoint y: 104, distance: 242.4
click at [429, 95] on button "button" at bounding box center [427, 95] width 8 height 8
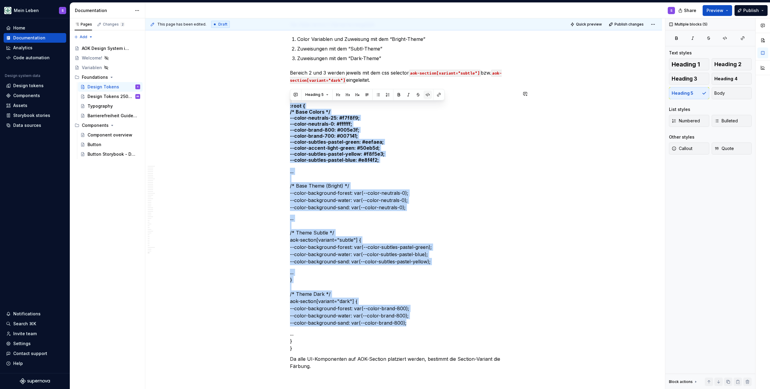
click at [429, 95] on button "button" at bounding box center [427, 95] width 8 height 8
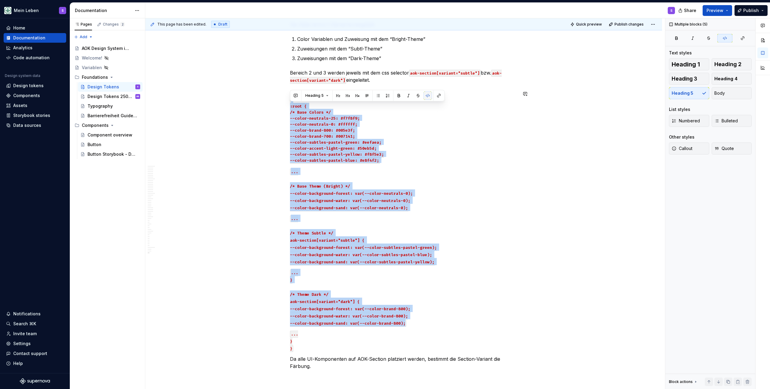
click at [429, 95] on button "button" at bounding box center [427, 95] width 8 height 8
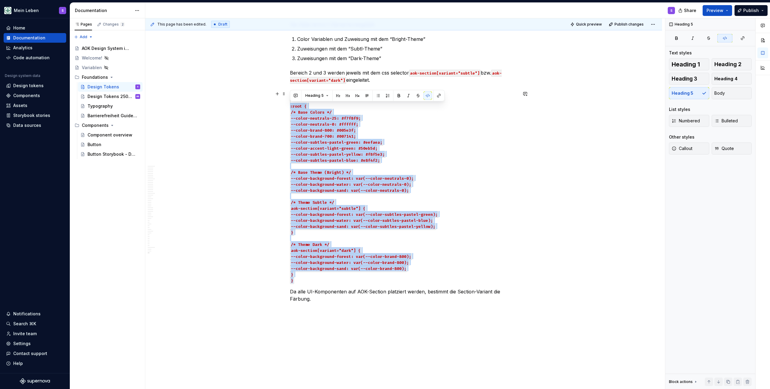
drag, startPoint x: 293, startPoint y: 281, endPoint x: 281, endPoint y: 105, distance: 176.6
copy h5 ":root { /* Base Colors */ --color-neutrals-25: #f7f8f9; --color-neutrals-0: #ff…"
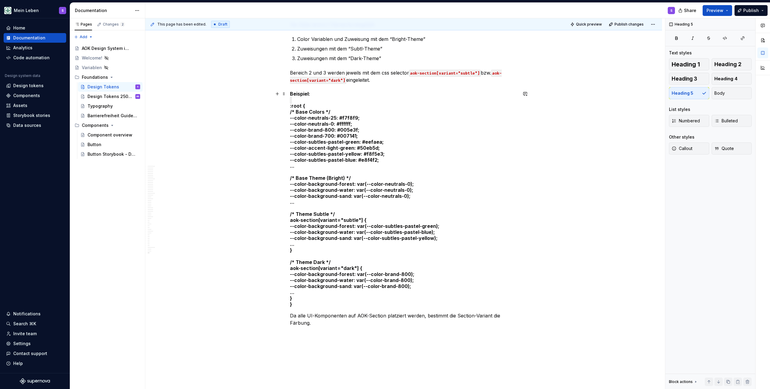
click at [290, 105] on h5 "Beispiel: :root { /* Base Colors */ --color-neutrals-25: #f7f8f9; --color-neutr…" at bounding box center [403, 199] width 227 height 216
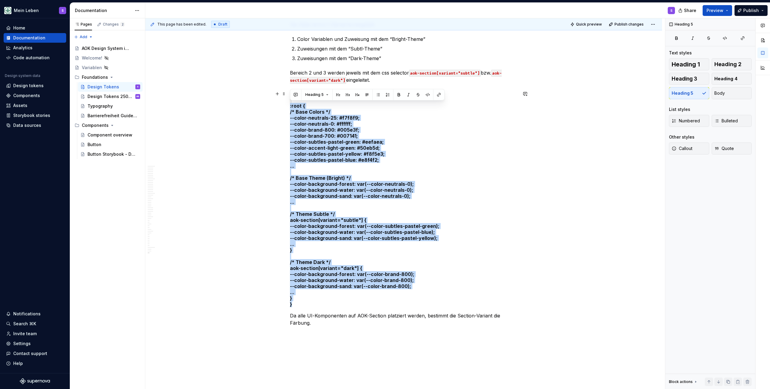
drag, startPoint x: 291, startPoint y: 303, endPoint x: 283, endPoint y: 106, distance: 196.5
click at [425, 94] on button "button" at bounding box center [427, 95] width 8 height 8
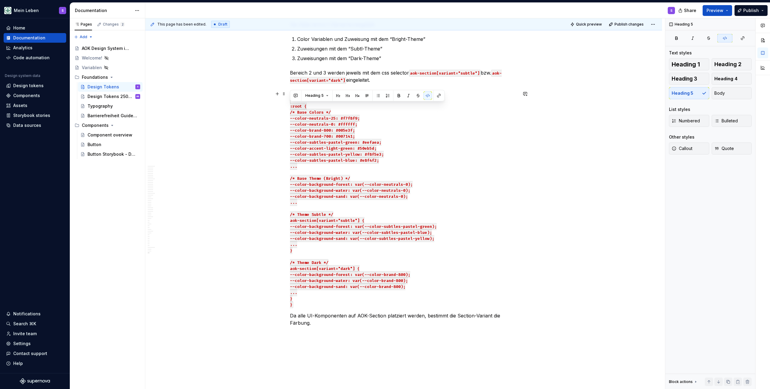
click at [485, 114] on h5 "Beispiel: :root { /* Base Colors */ --color-neutrals-25: #f7f8f9; --color-neutr…" at bounding box center [403, 199] width 227 height 216
click at [297, 100] on h5 "Beispiel: :root { /* Base Colors */ --color-neutrals-25: #f7f8f9; --color-neutr…" at bounding box center [403, 199] width 227 height 216
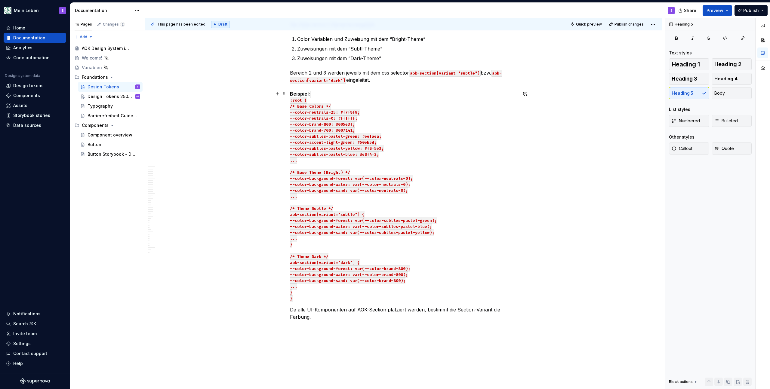
click at [227, 161] on div "This page has been edited. Draft Quick preview Publish changes Design Tokens Ed…" at bounding box center [405, 203] width 520 height 371
click at [314, 94] on h5 "Beispiel: :root { /* Base Colors */ --color-neutrals-25: #f7f8f9; --color-neutr…" at bounding box center [403, 196] width 227 height 210
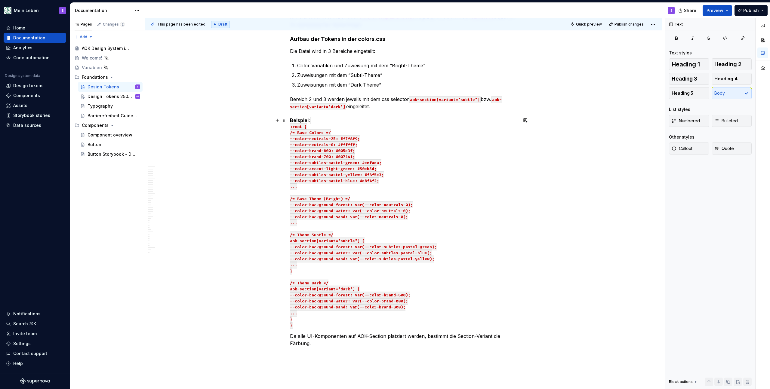
scroll to position [6918, 0]
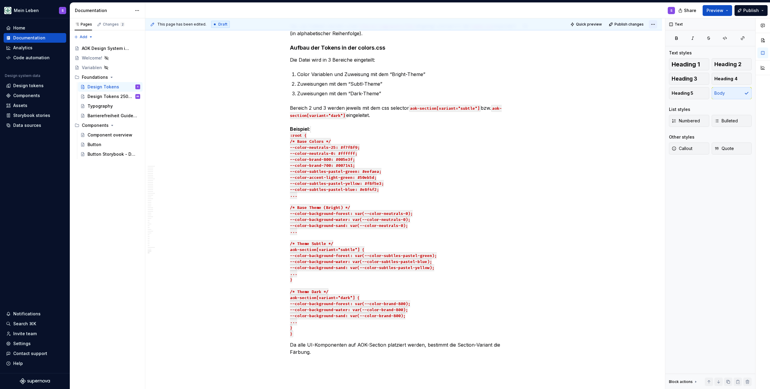
click at [650, 24] on html "Mein Leben S Home Documentation Analytics Code automation Design system data De…" at bounding box center [385, 194] width 770 height 389
click at [627, 38] on div "Open preview" at bounding box center [633, 36] width 39 height 6
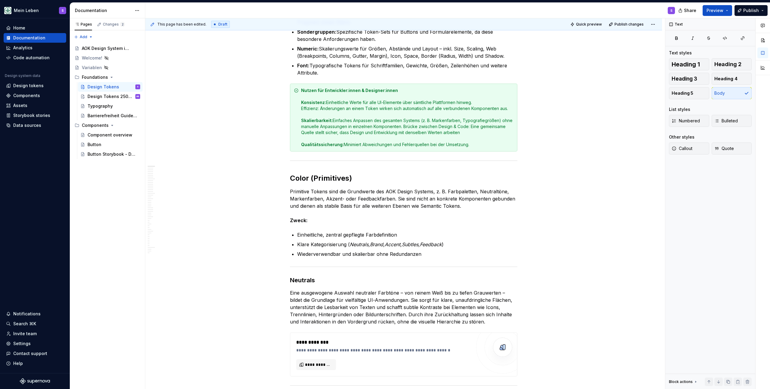
scroll to position [207, 0]
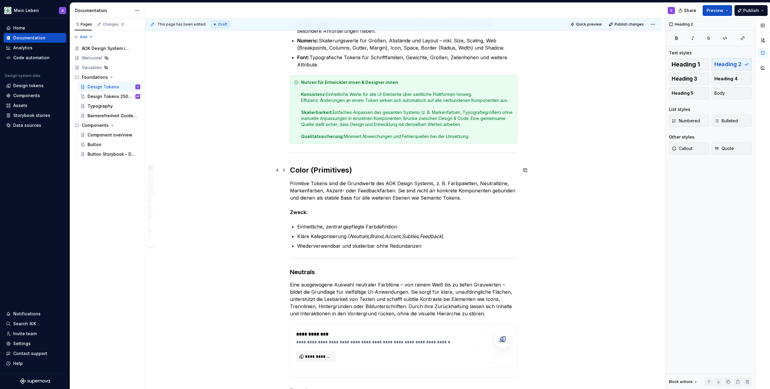
click at [321, 169] on h2 "Color (Primitives)" at bounding box center [403, 170] width 227 height 10
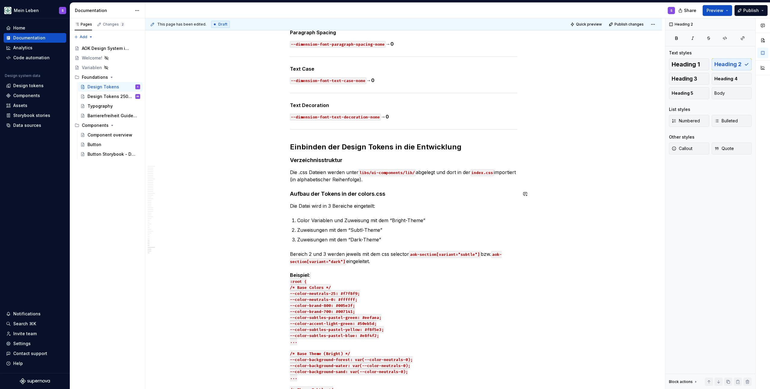
scroll to position [6783, 0]
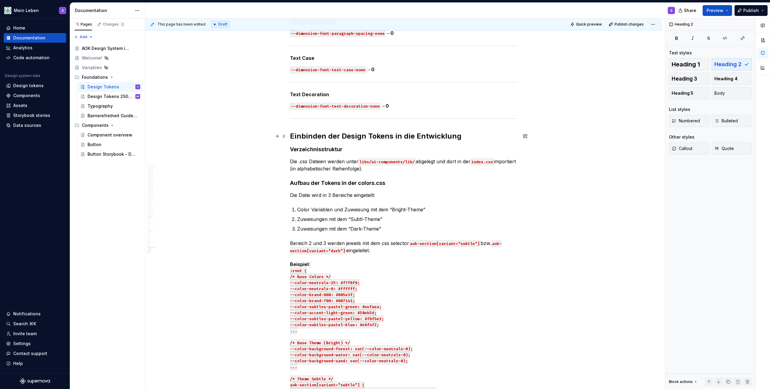
click at [371, 137] on h2 "Einbinden der Design Tokens in die Entwicklung" at bounding box center [403, 136] width 227 height 10
click at [368, 135] on h2 "Einbinden der Design Tokens in die Entwicklung" at bounding box center [403, 136] width 227 height 10
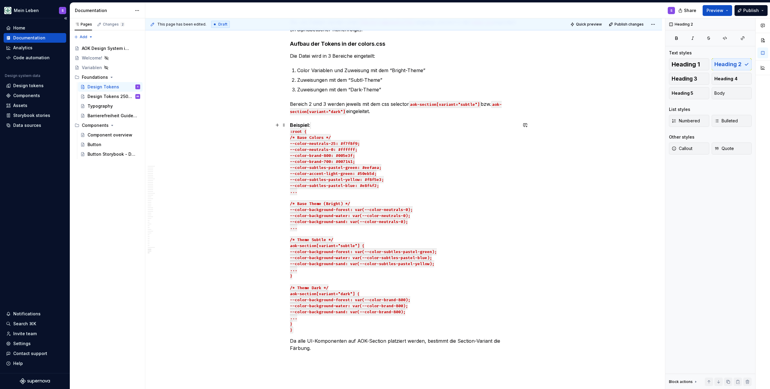
scroll to position [6916, 0]
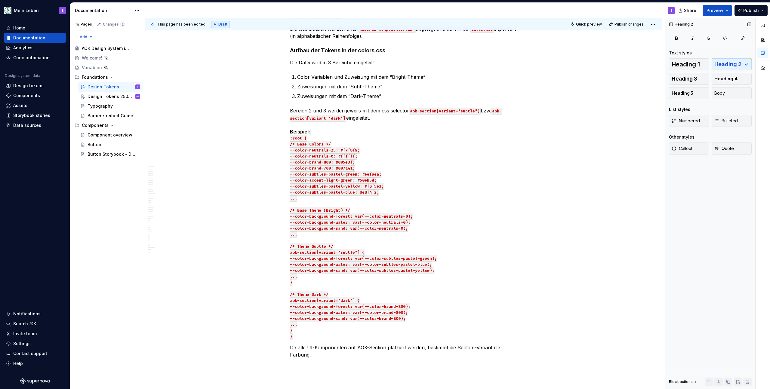
click at [689, 237] on div "Heading 2 Text styles Heading 1 Heading 2 Heading 3 Heading 4 Heading 5 Body Li…" at bounding box center [710, 203] width 90 height 371
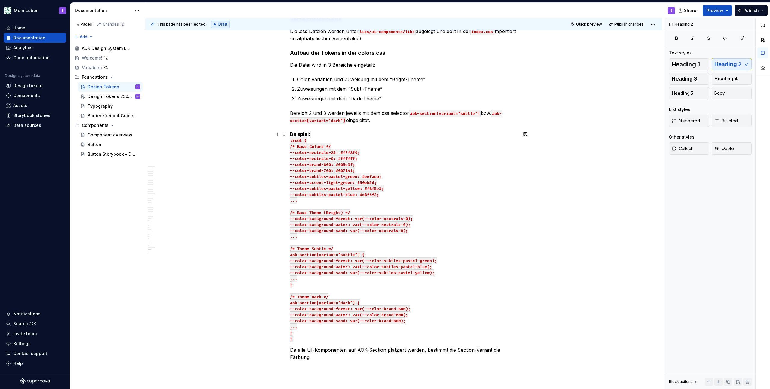
scroll to position [6908, 0]
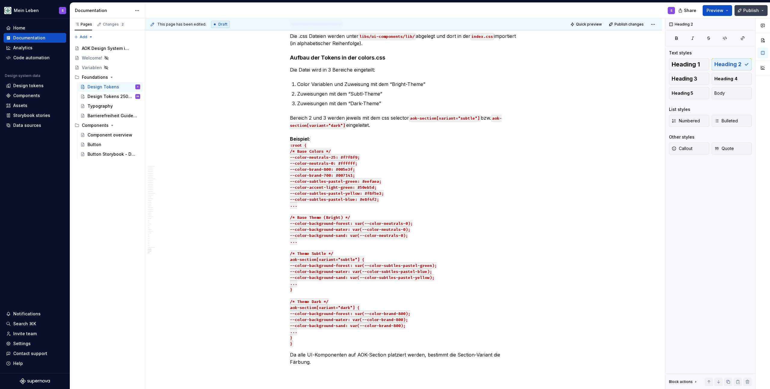
click at [763, 11] on button "Publish" at bounding box center [750, 10] width 33 height 11
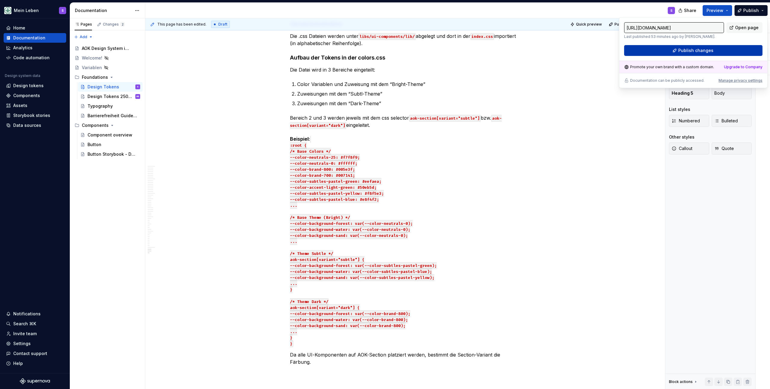
click at [708, 50] on span "Publish changes" at bounding box center [695, 51] width 35 height 6
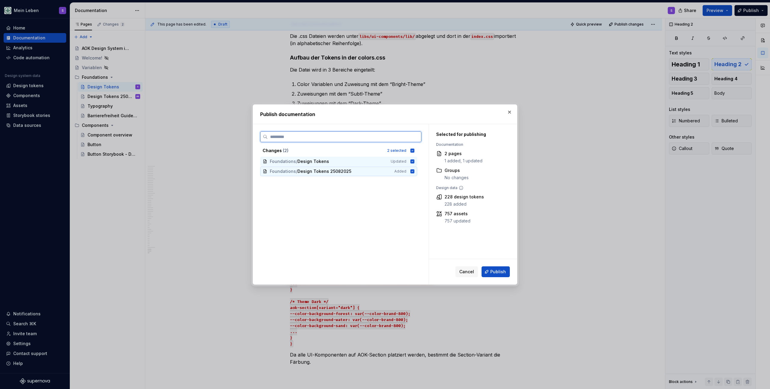
click at [411, 172] on icon at bounding box center [412, 171] width 4 height 4
click at [412, 172] on icon at bounding box center [412, 171] width 5 height 5
click at [468, 273] on span "Cancel" at bounding box center [466, 272] width 15 height 6
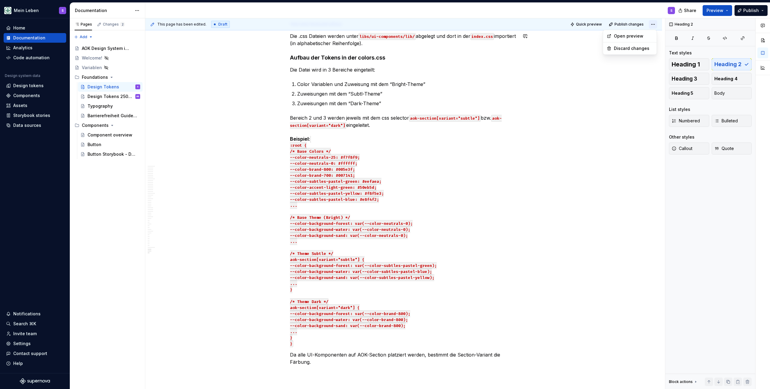
click at [652, 24] on html "Mein Leben S Home Documentation Analytics Code automation Design system data De…" at bounding box center [385, 194] width 770 height 389
click at [708, 201] on div "Comments Open comments No comments yet Select ‘Comment’ from the block context …" at bounding box center [717, 203] width 105 height 371
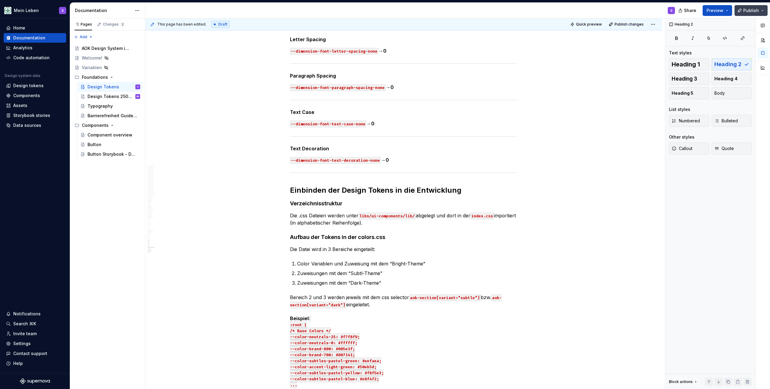
click at [749, 11] on span "Publish" at bounding box center [751, 11] width 16 height 6
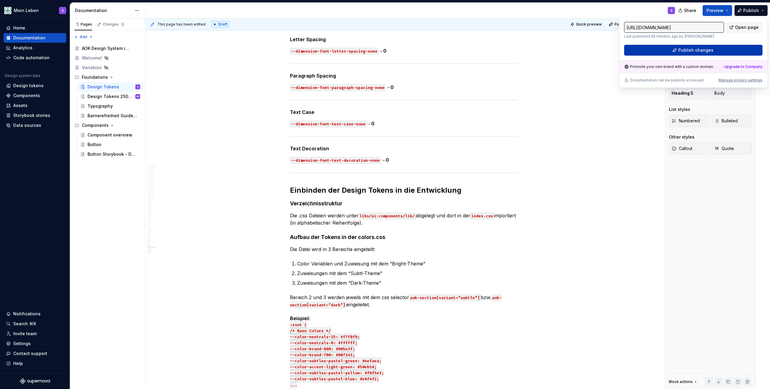
click at [687, 48] on span "Publish changes" at bounding box center [695, 50] width 35 height 6
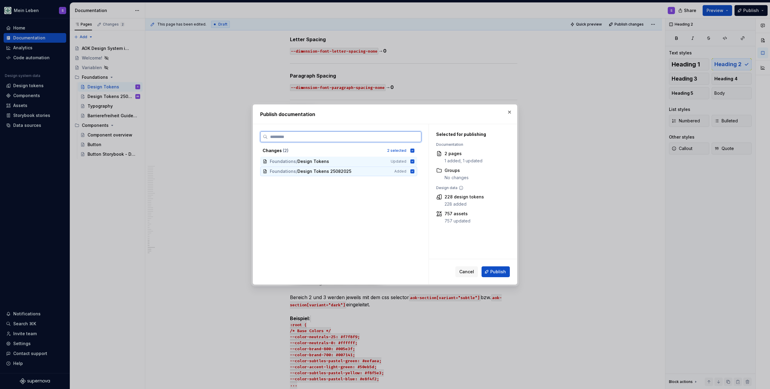
click at [410, 170] on icon at bounding box center [412, 171] width 4 height 4
click at [502, 273] on span "Publish" at bounding box center [498, 272] width 16 height 6
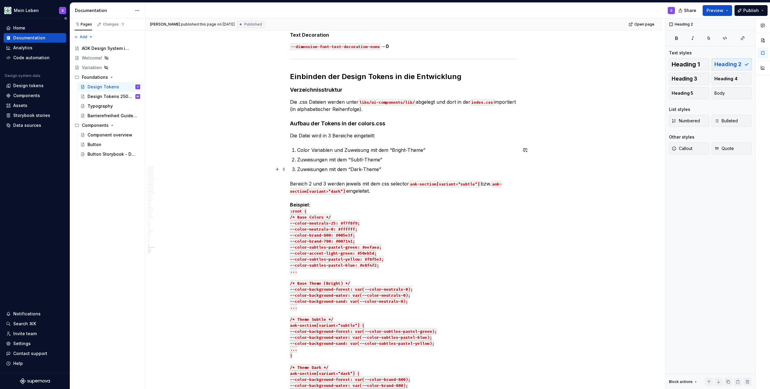
scroll to position [6843, 0]
type textarea "*"
